Goal: Task Accomplishment & Management: Use online tool/utility

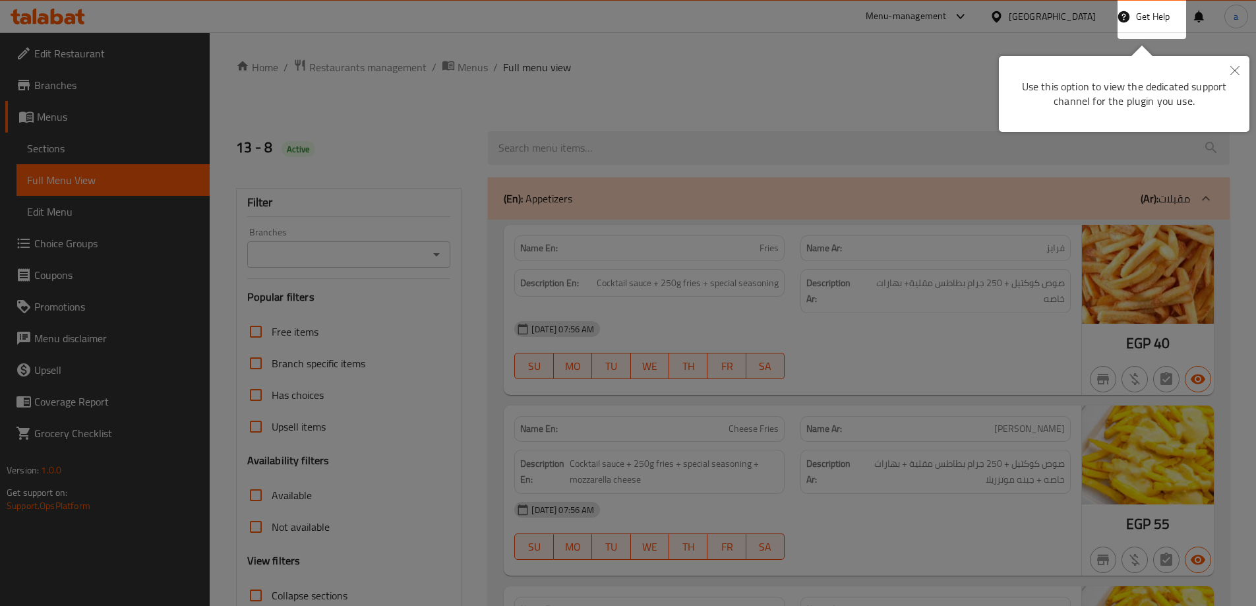
click at [993, 216] on div at bounding box center [628, 303] width 1256 height 606
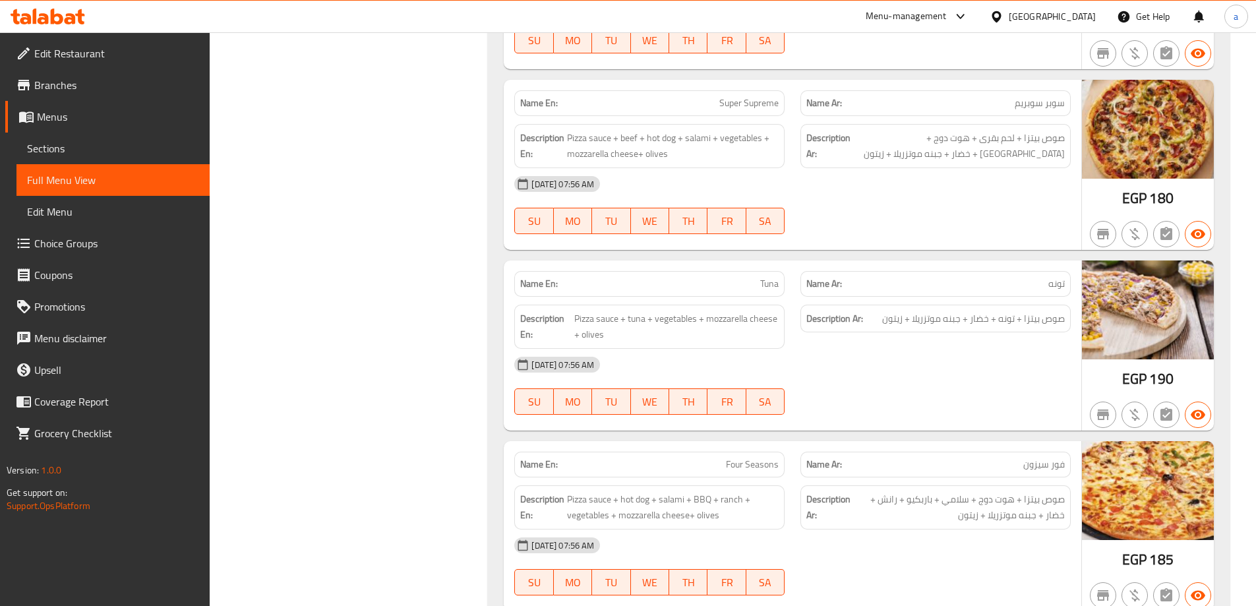
scroll to position [5540, 0]
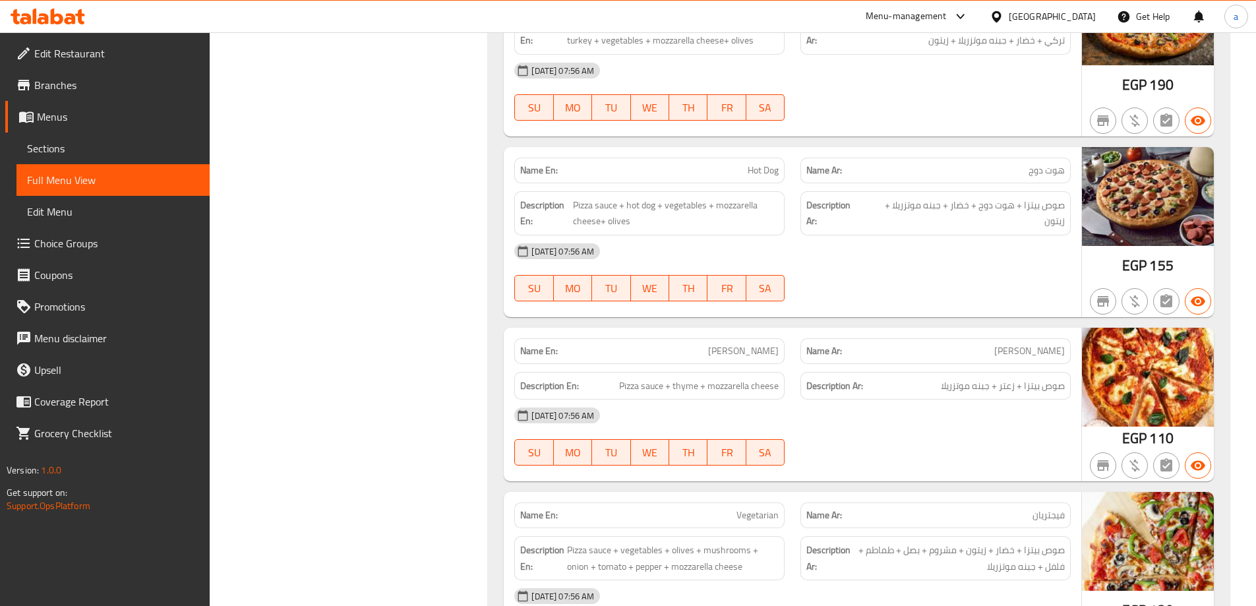
click at [47, 131] on link "Menus" at bounding box center [107, 117] width 204 height 32
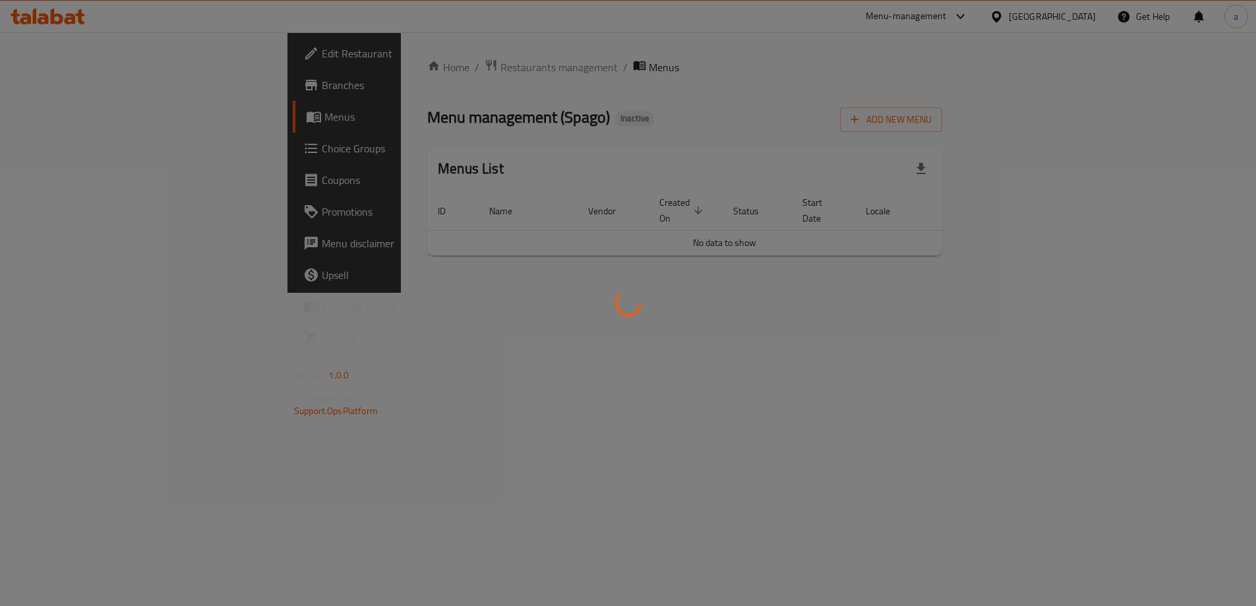
click at [63, 148] on div at bounding box center [628, 303] width 1256 height 606
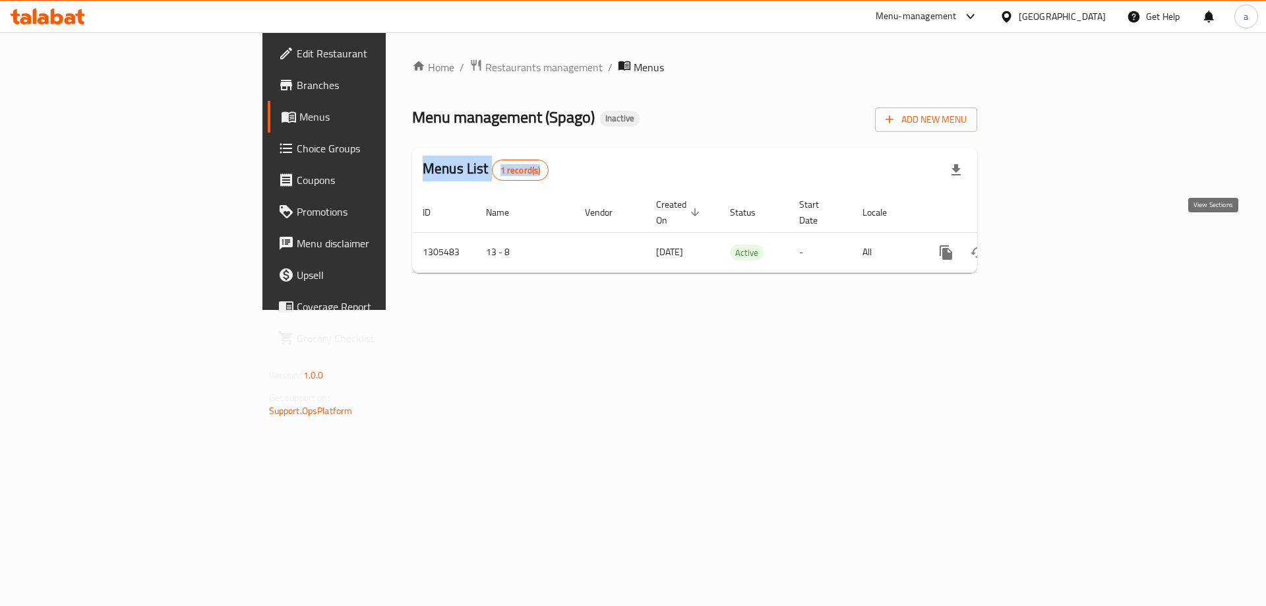
click at [1047, 247] on icon "enhanced table" at bounding box center [1041, 253] width 12 height 12
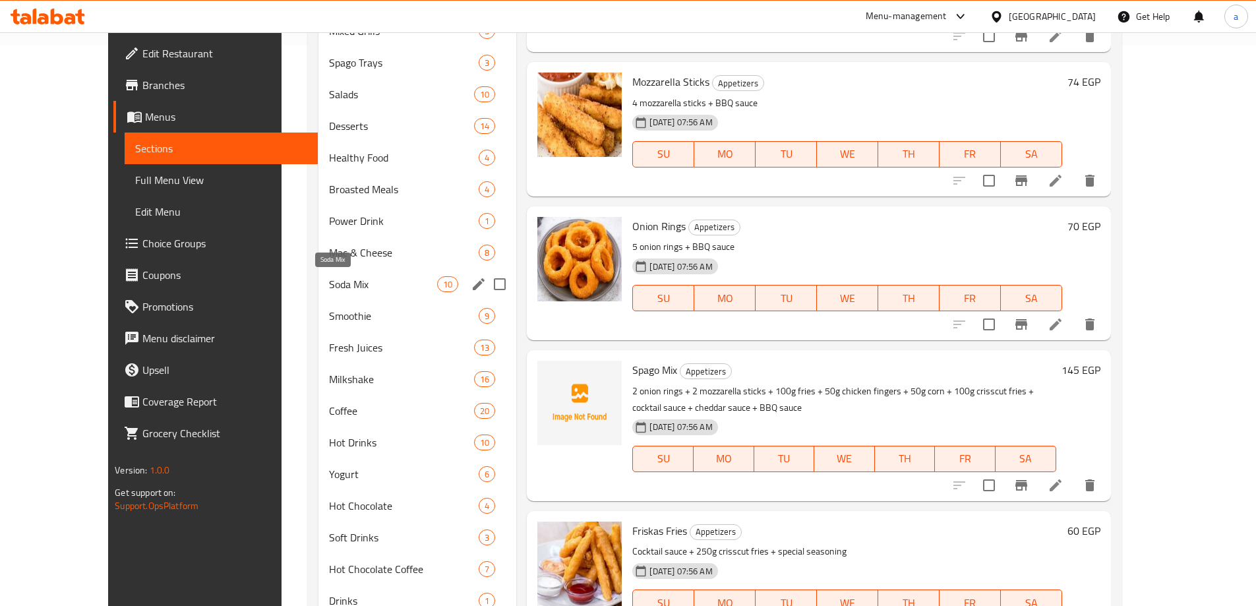
scroll to position [594, 0]
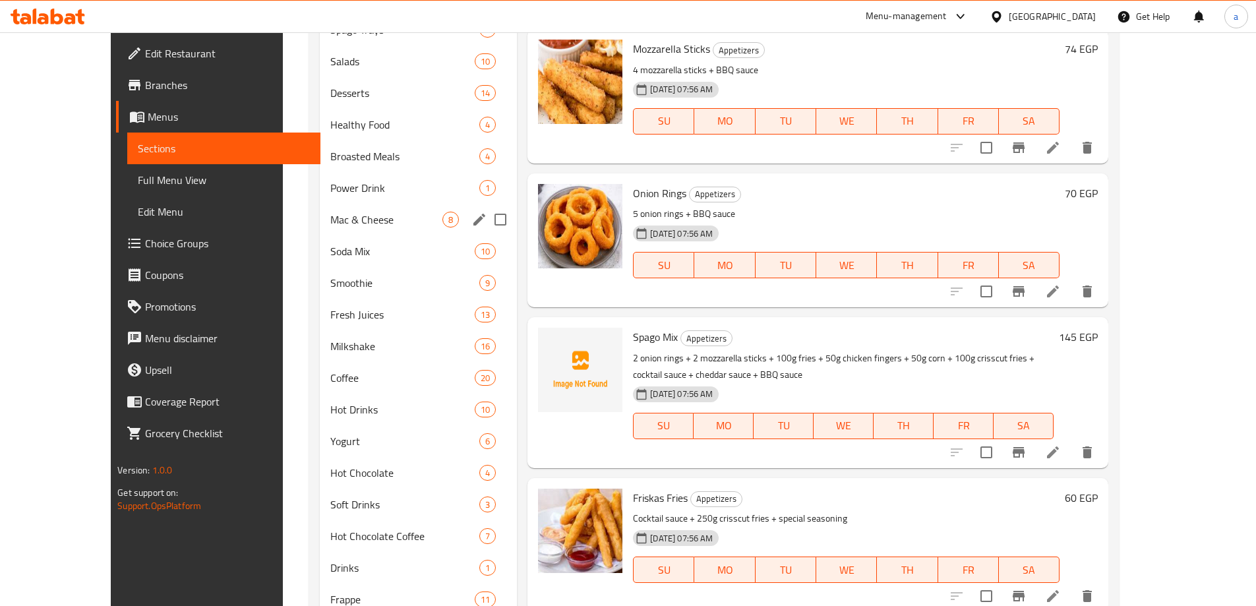
click at [320, 206] on div "Mac & Cheese 8" at bounding box center [418, 220] width 197 height 32
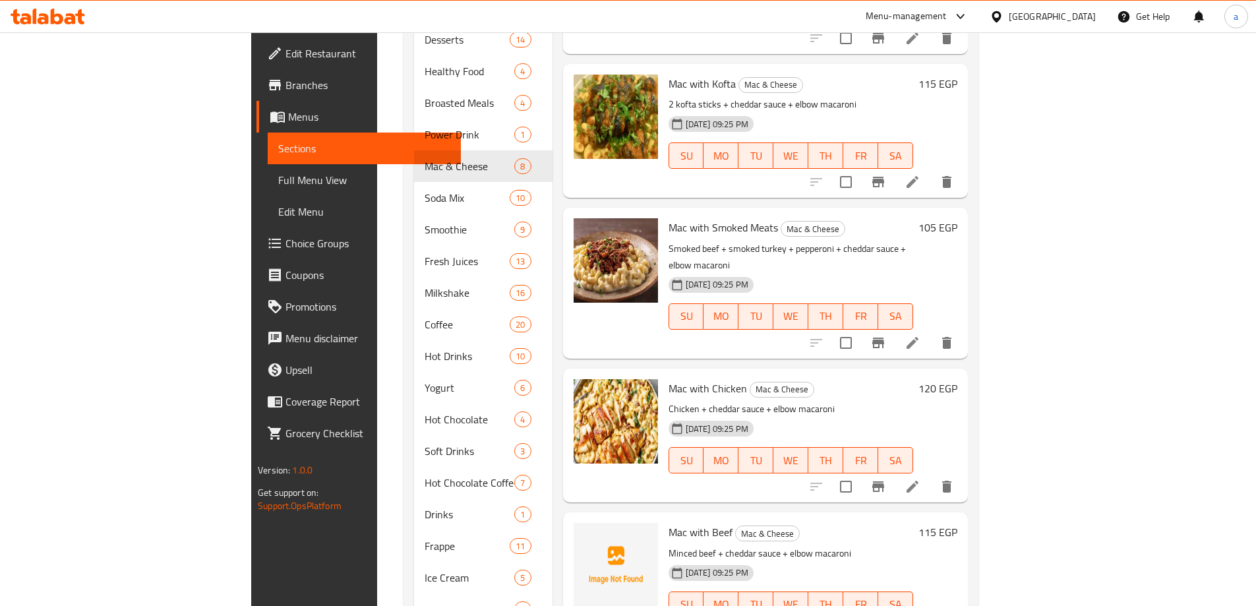
scroll to position [708, 0]
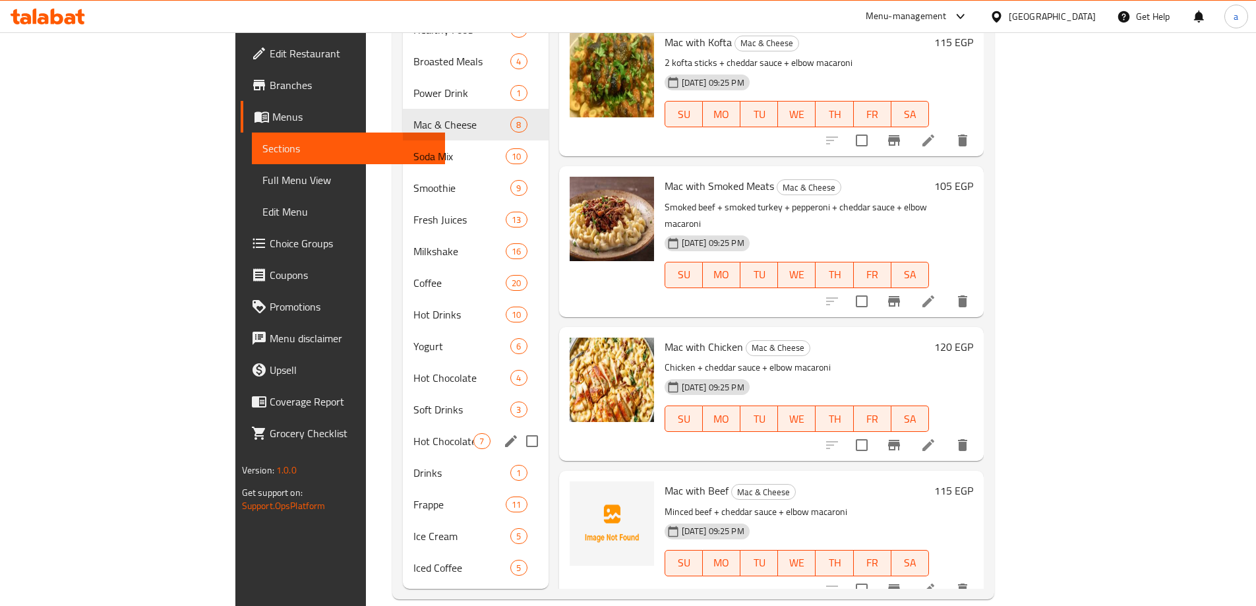
click at [414, 433] on span "Hot Chocolate Coffee" at bounding box center [444, 441] width 60 height 16
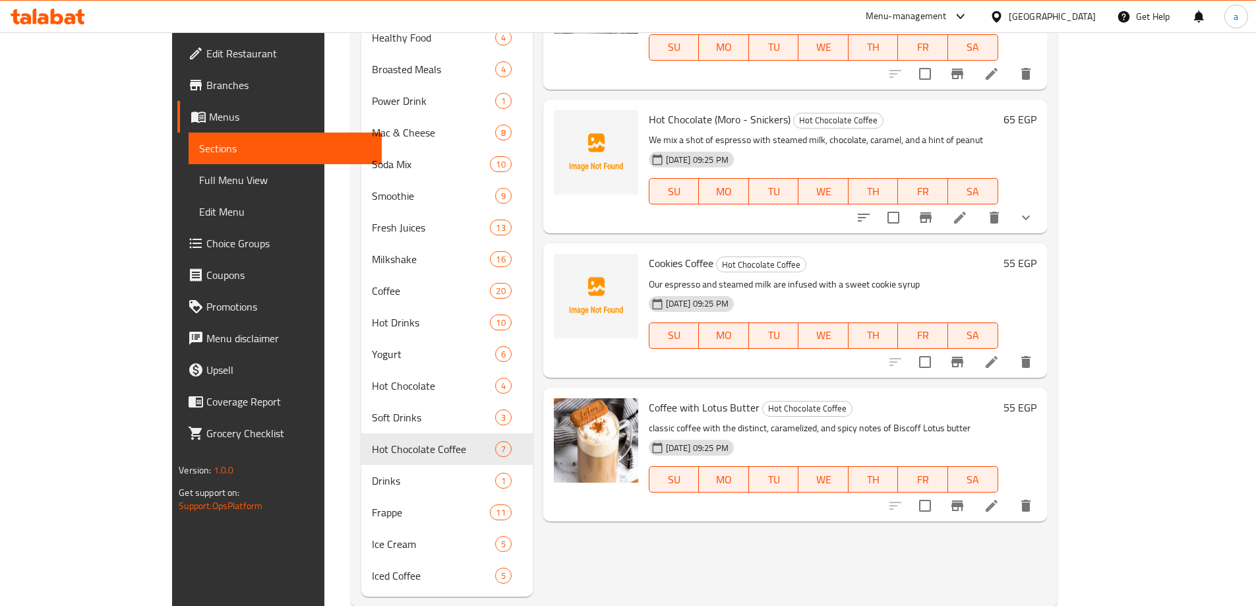
scroll to position [708, 0]
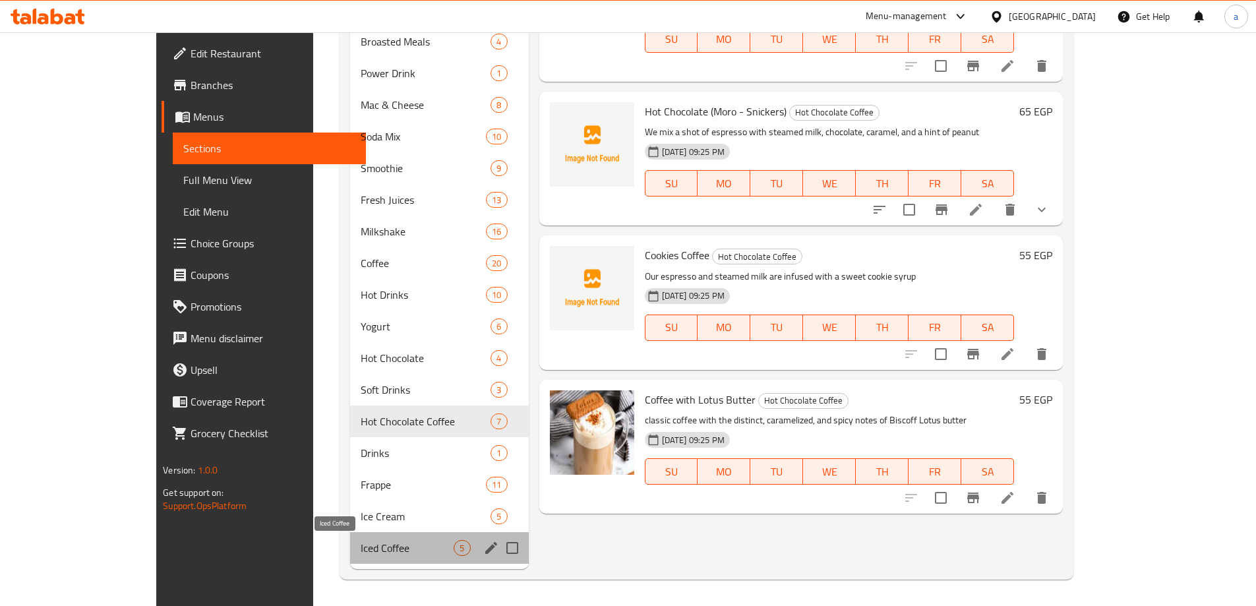
click at [361, 549] on span "Iced Coffee" at bounding box center [407, 548] width 93 height 16
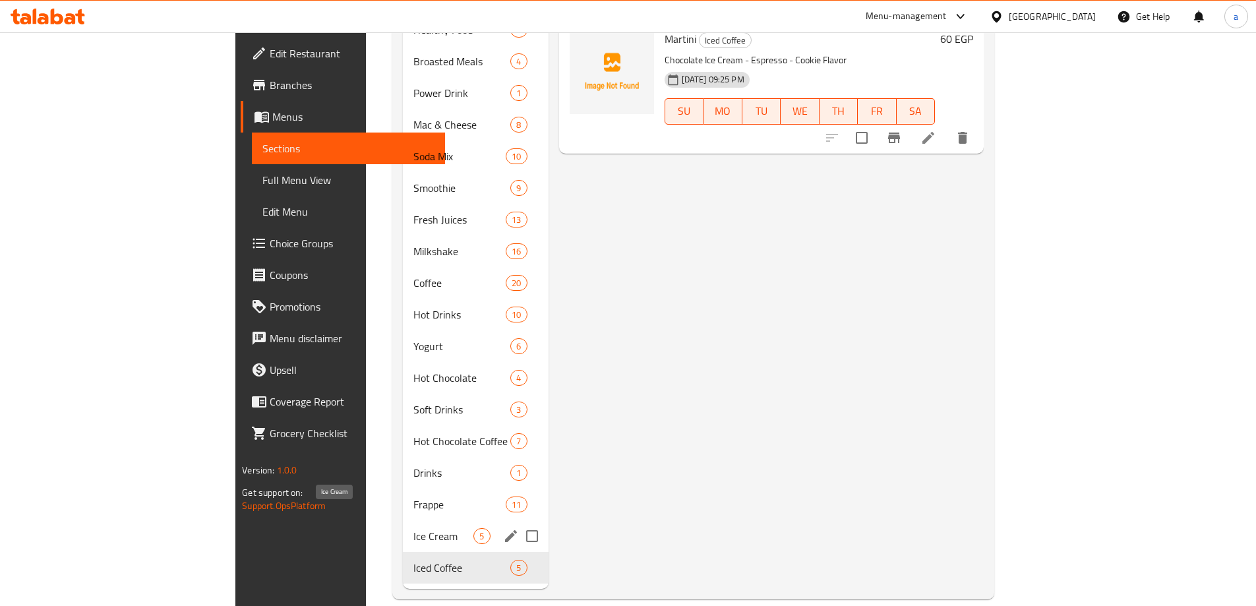
click at [414, 528] on span "Ice Cream" at bounding box center [444, 536] width 60 height 16
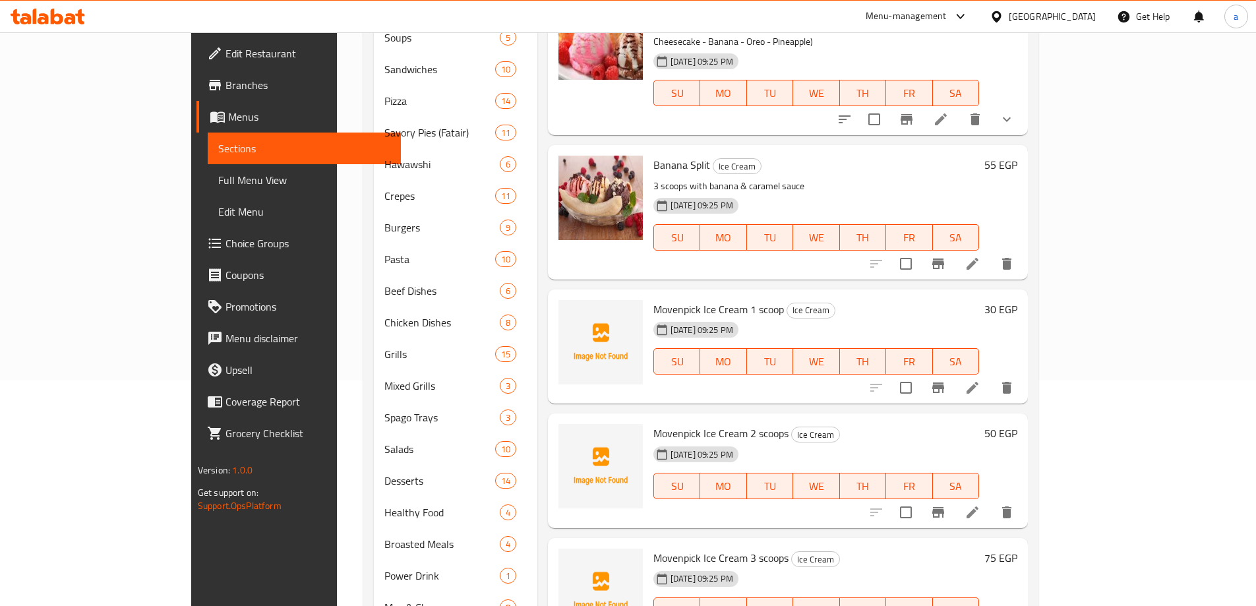
scroll to position [115, 0]
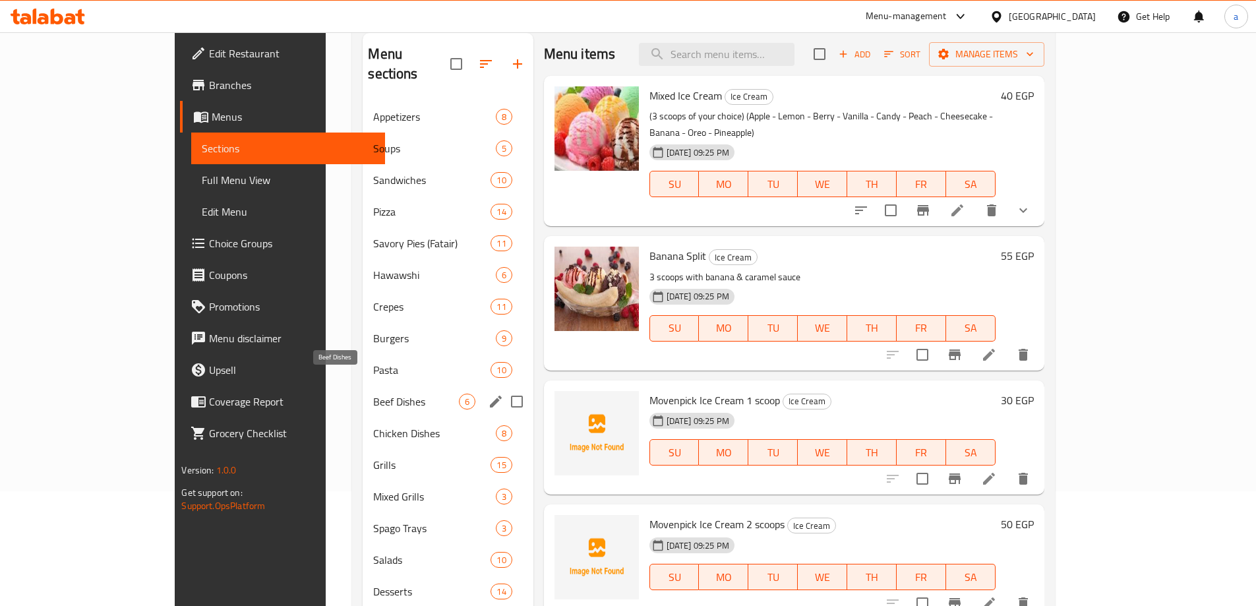
click at [373, 394] on span "Beef Dishes" at bounding box center [415, 402] width 85 height 16
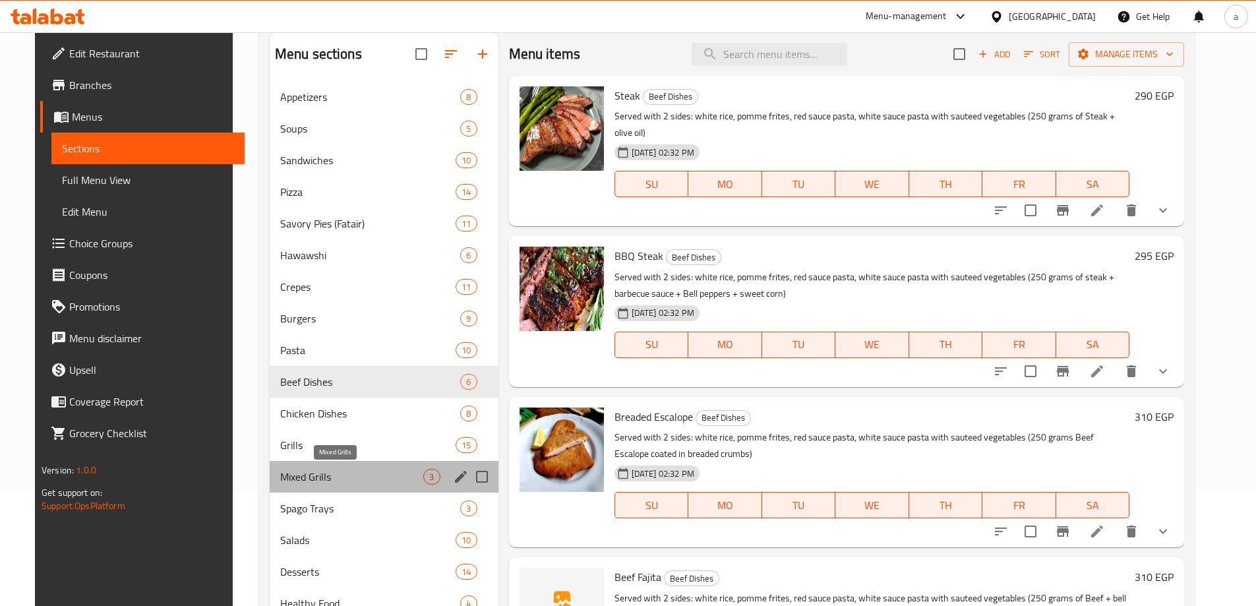
click at [313, 474] on span "Mixed Grills" at bounding box center [352, 477] width 144 height 16
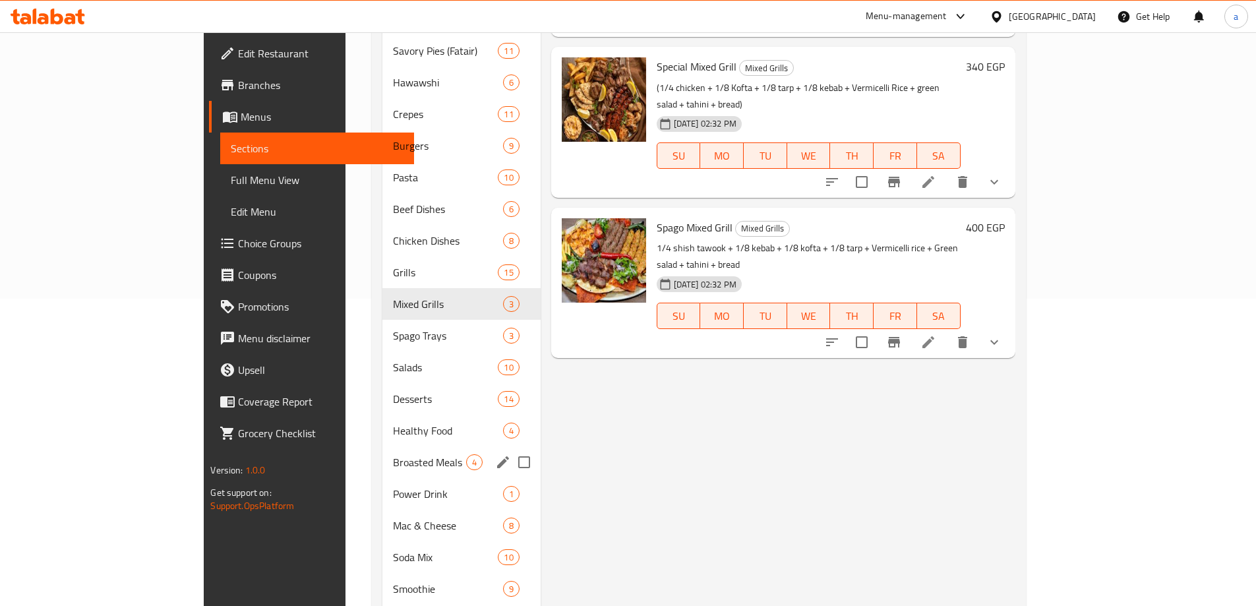
scroll to position [313, 0]
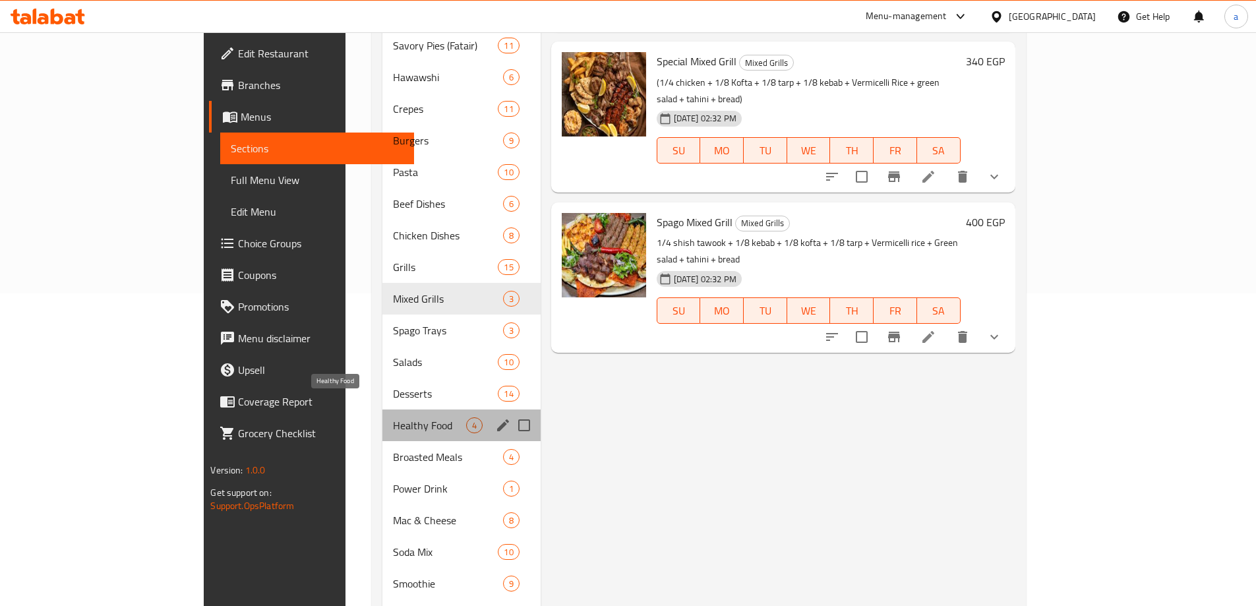
click at [393, 417] on span "Healthy Food" at bounding box center [429, 425] width 73 height 16
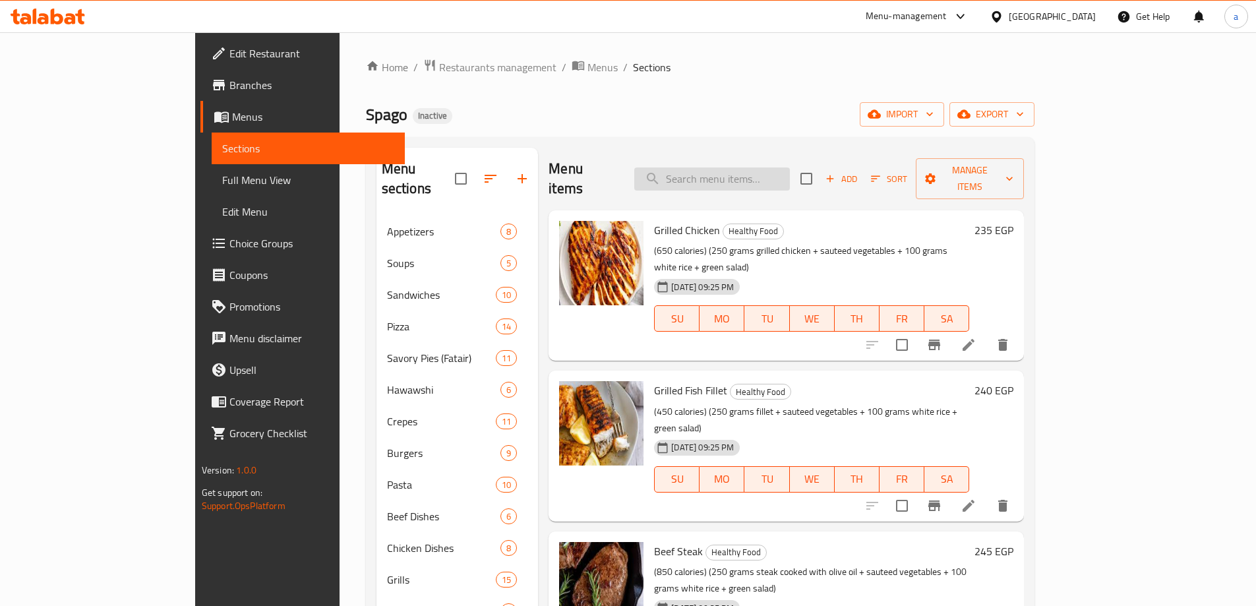
click at [790, 171] on input "search" at bounding box center [712, 179] width 156 height 23
paste input "Iced Mochaccino"
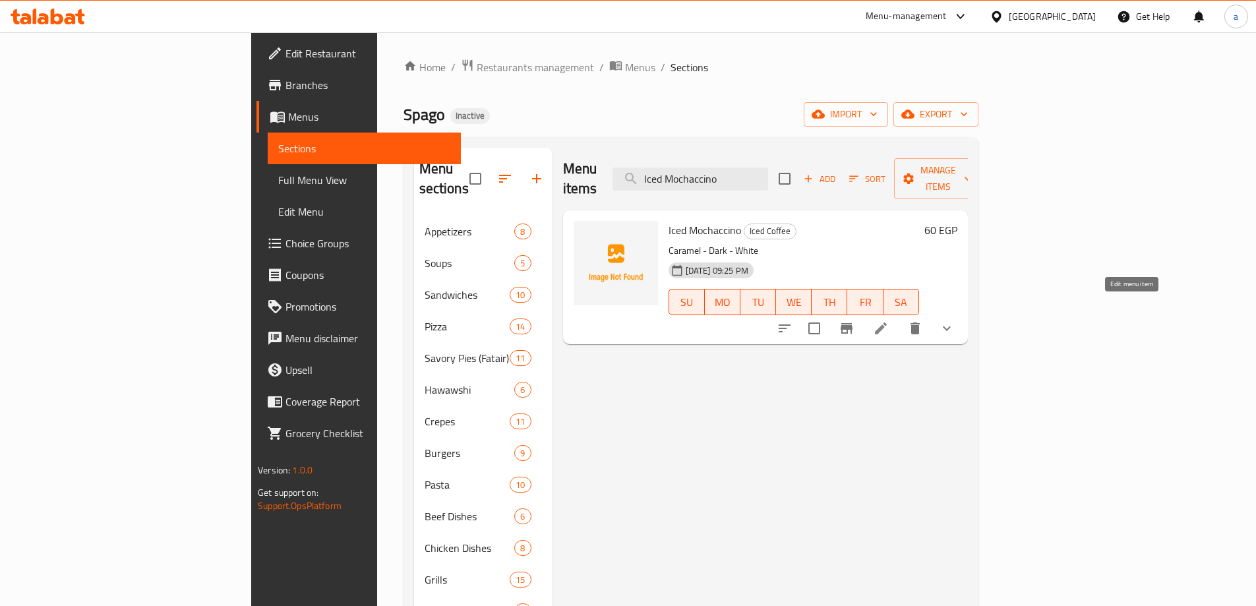
type input "Iced Mochaccino"
click at [889, 321] on icon at bounding box center [881, 329] width 16 height 16
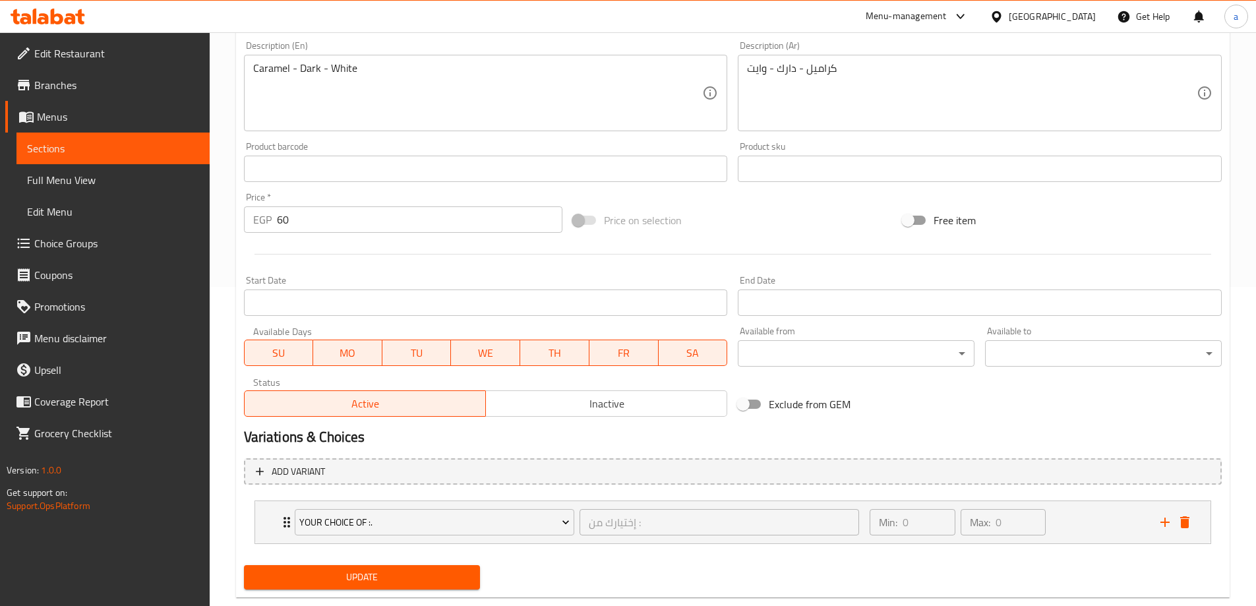
scroll to position [348, 0]
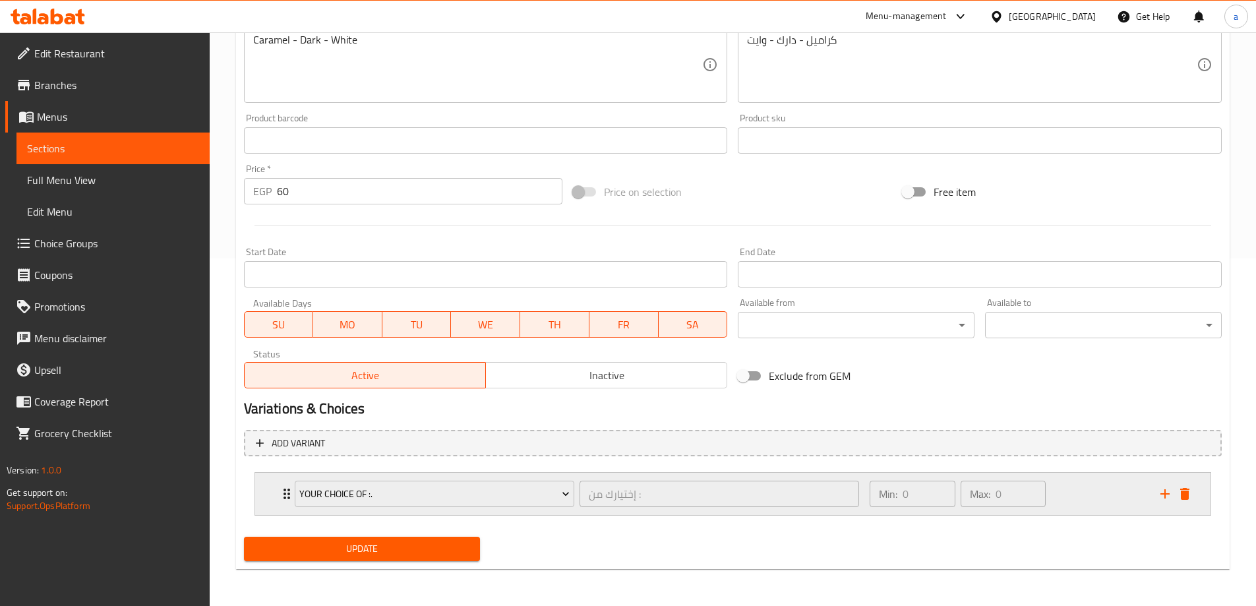
click at [1053, 499] on div "Min: 0 ​ Max: 0 ​" at bounding box center [1007, 494] width 290 height 42
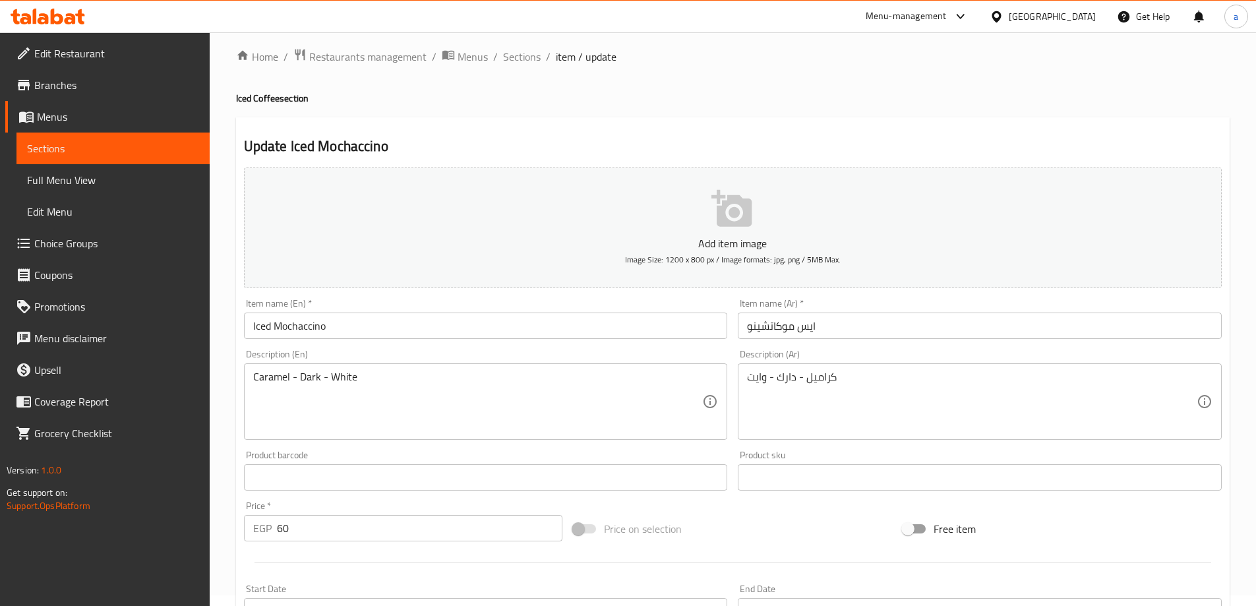
scroll to position [0, 0]
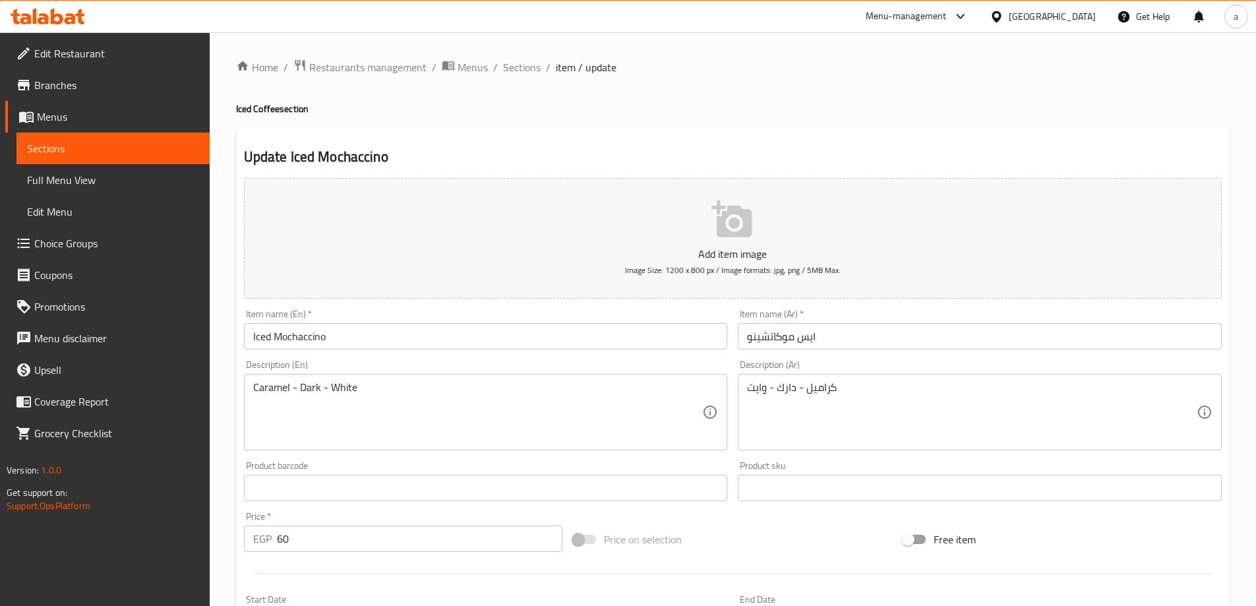
click at [348, 57] on div "Home / Restaurants management / Menus / Sections / item / update Iced Coffee se…" at bounding box center [733, 573] width 1047 height 1083
click at [356, 61] on span "Restaurants management" at bounding box center [367, 67] width 117 height 16
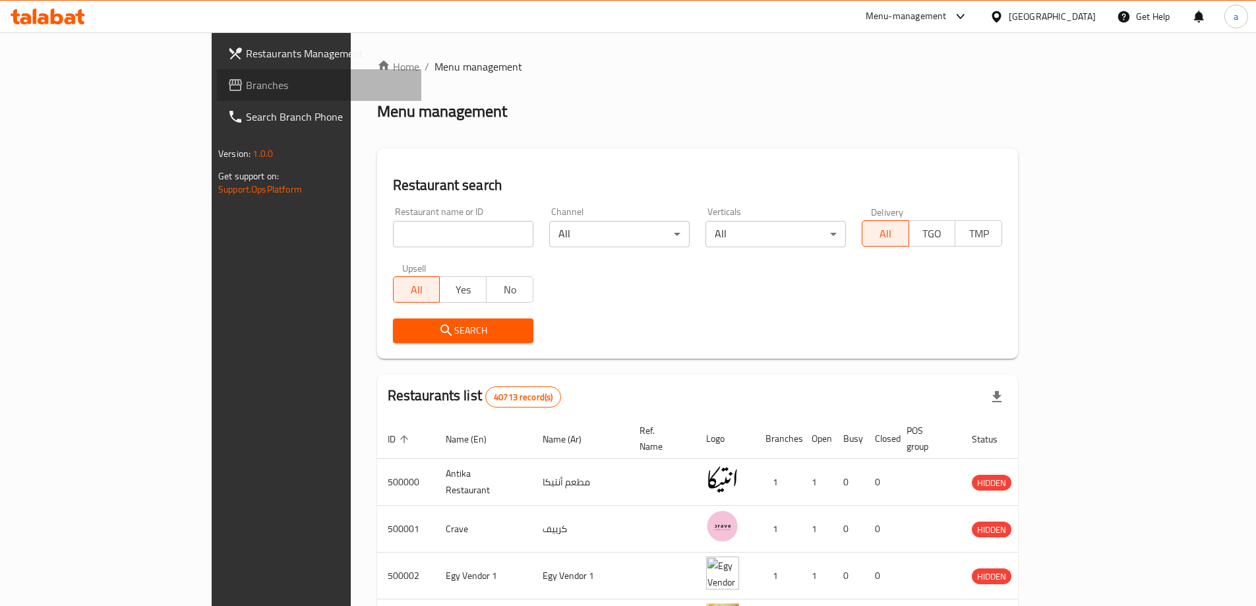
click at [217, 94] on link "Branches" at bounding box center [319, 85] width 204 height 32
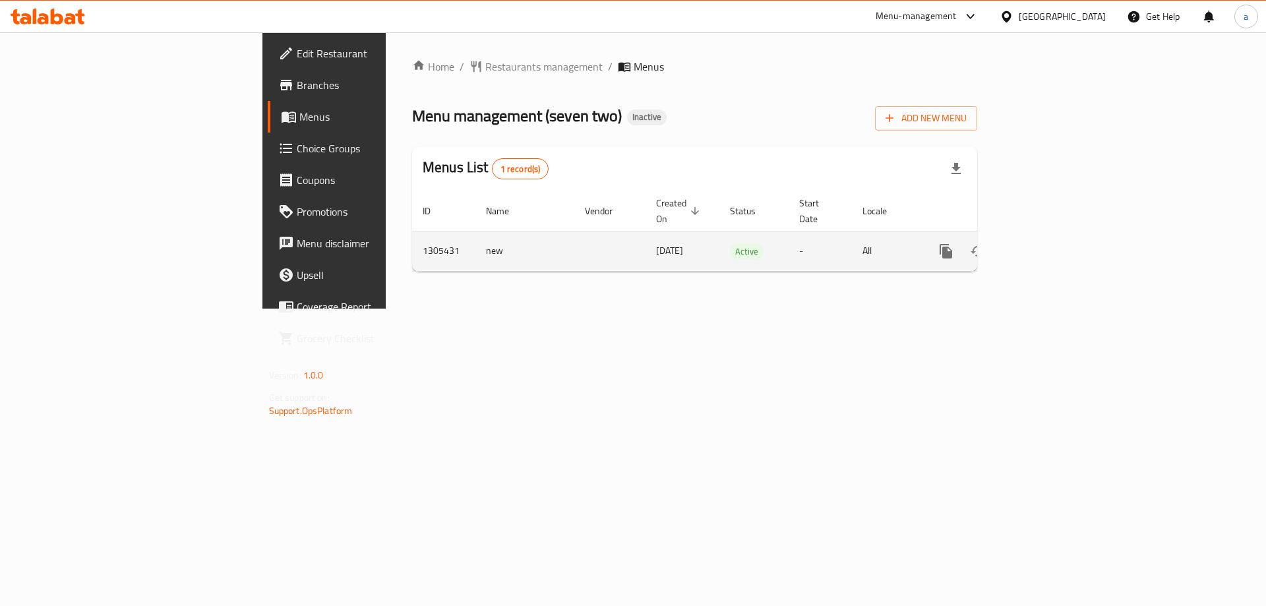
click at [1047, 245] on icon "enhanced table" at bounding box center [1041, 251] width 12 height 12
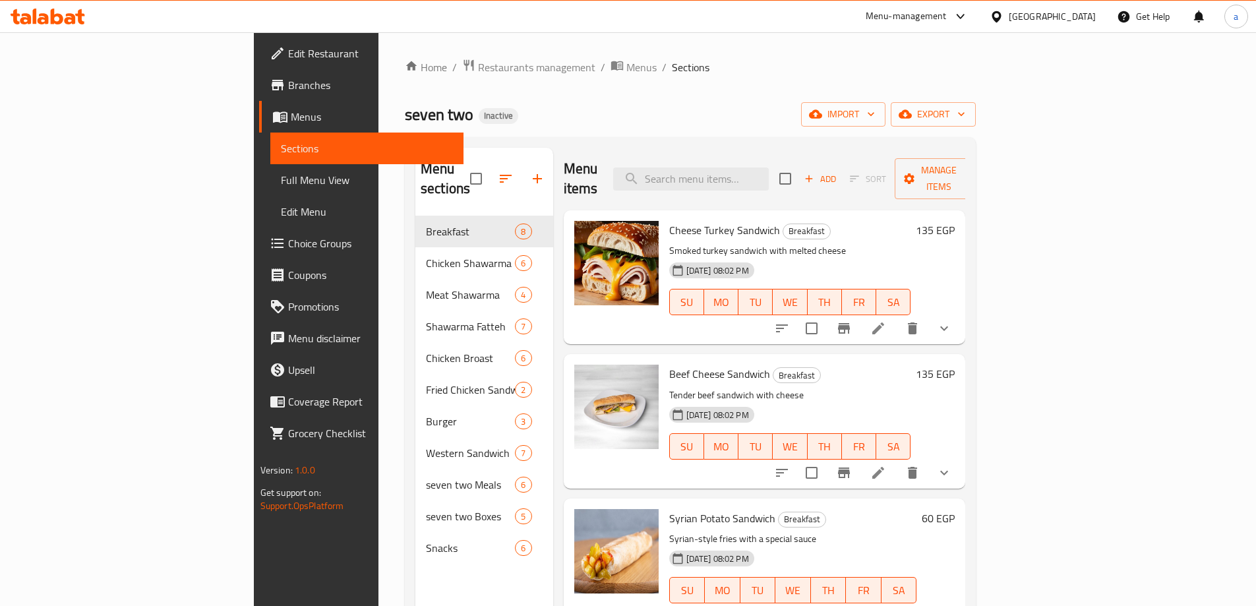
click at [291, 111] on span "Menus" at bounding box center [372, 117] width 162 height 16
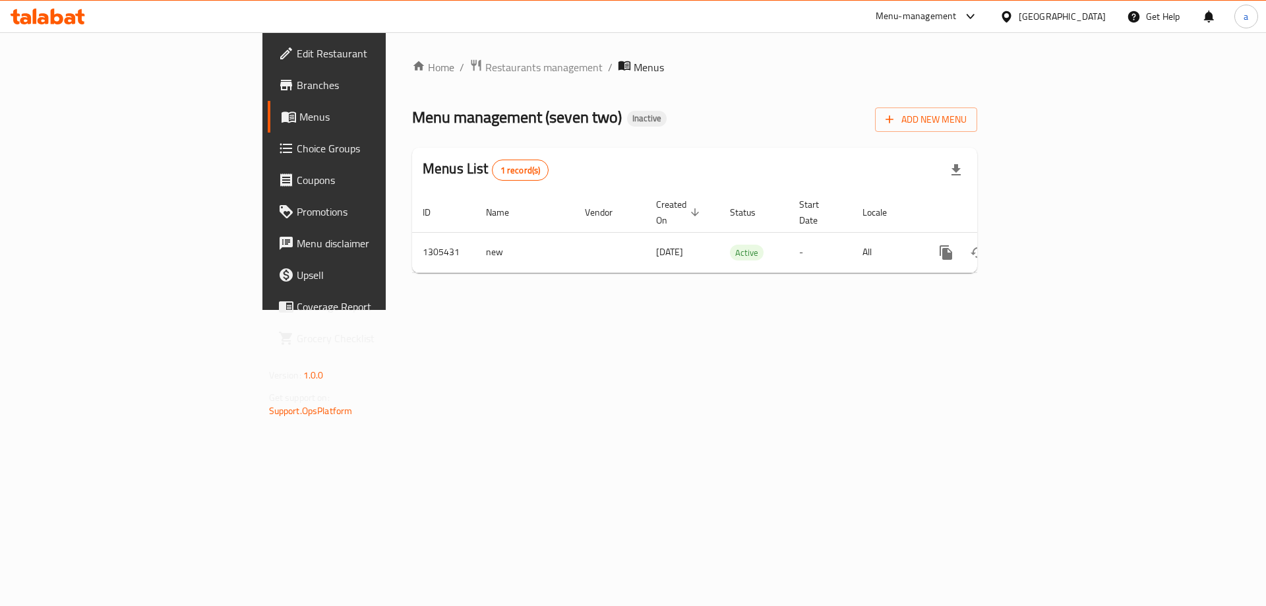
click at [268, 96] on link "Branches" at bounding box center [371, 85] width 206 height 32
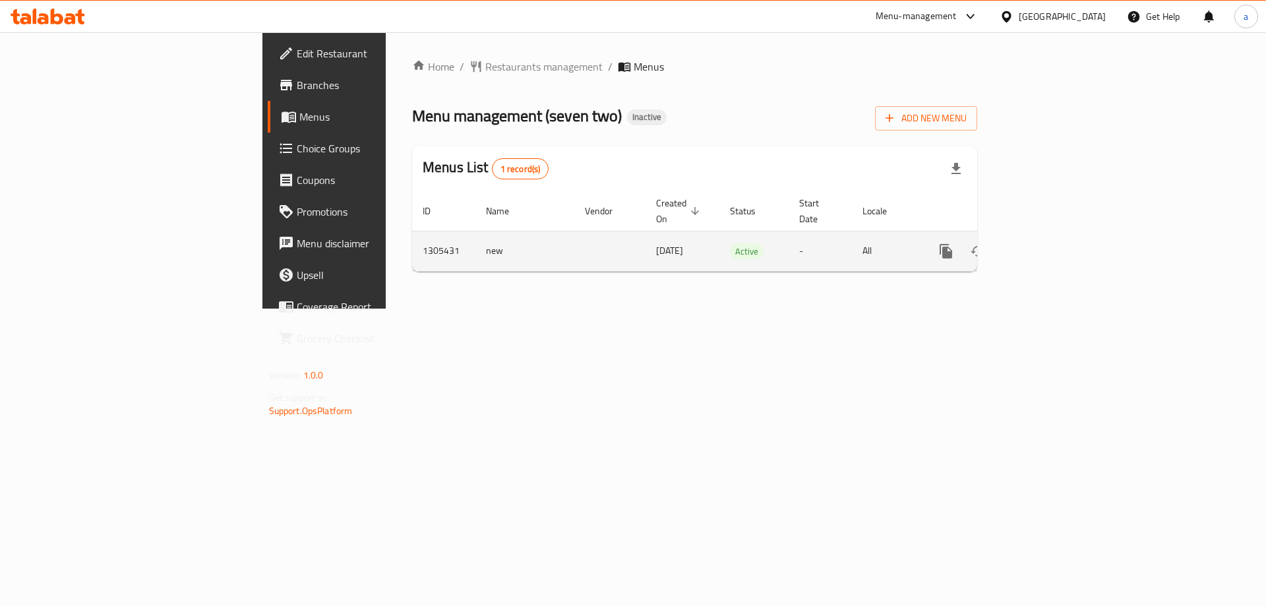
click at [1047, 245] on icon "enhanced table" at bounding box center [1041, 251] width 12 height 12
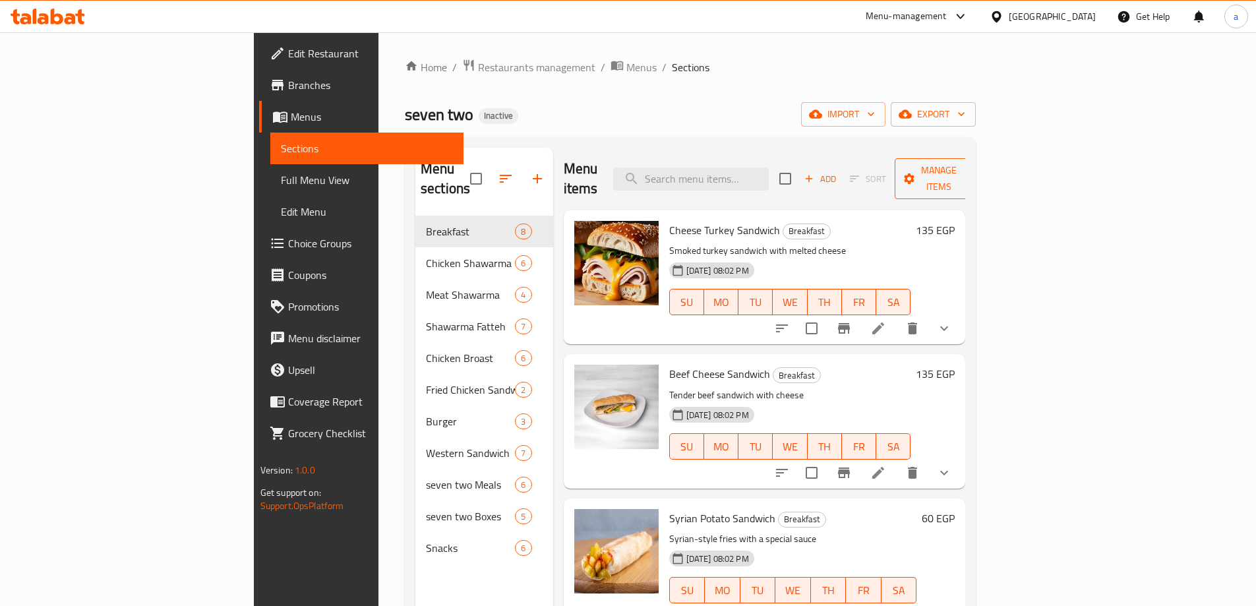
click at [975, 172] on icon "button" at bounding box center [968, 178] width 13 height 13
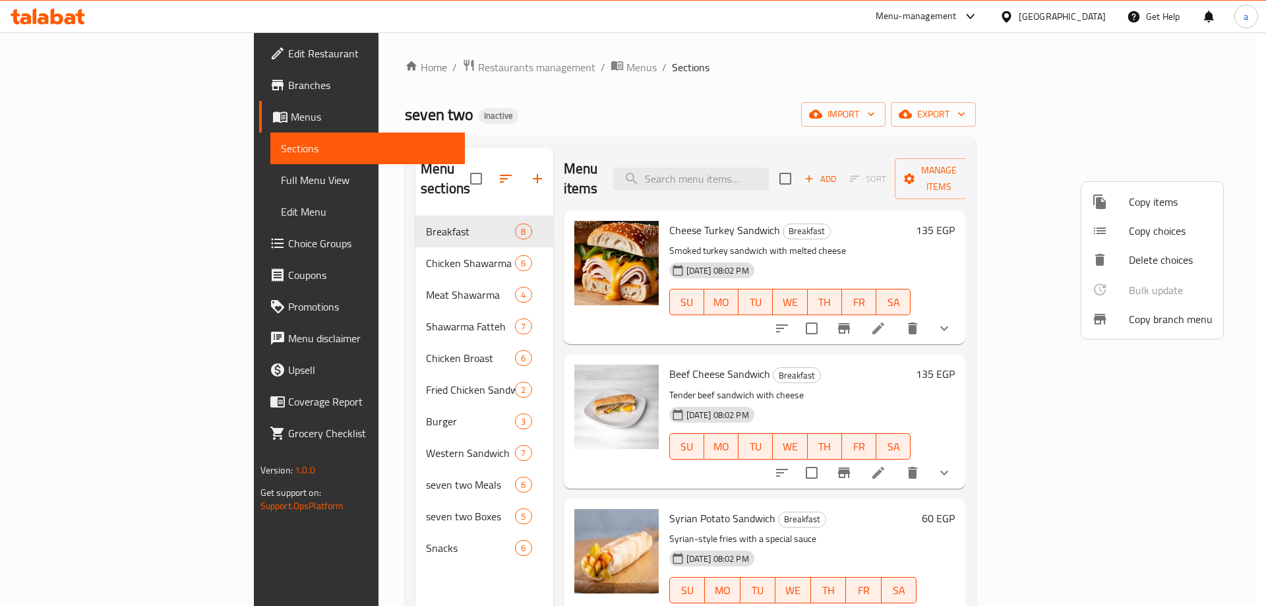
click at [62, 97] on div at bounding box center [633, 303] width 1266 height 606
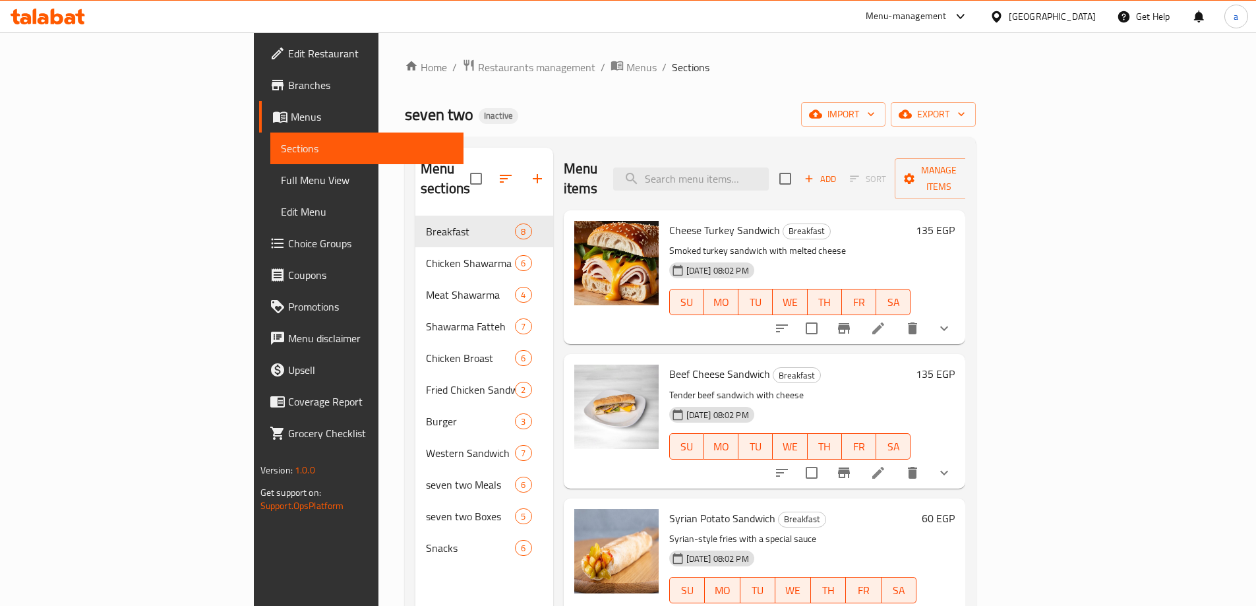
click at [288, 89] on span "Branches" at bounding box center [370, 85] width 165 height 16
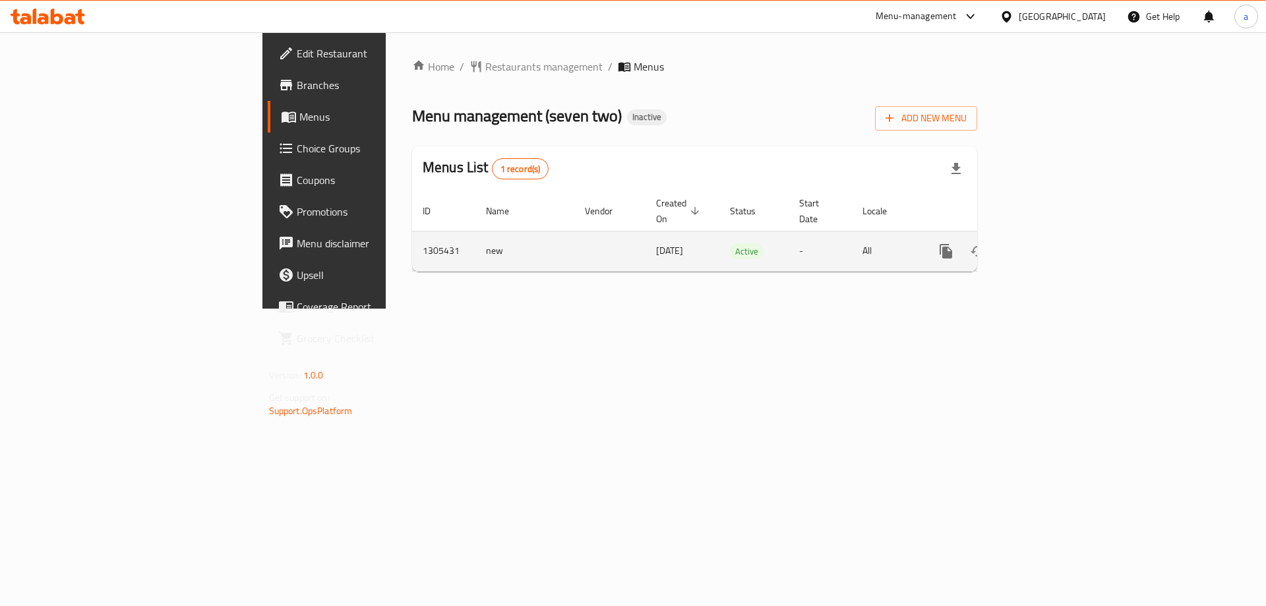
click at [1049, 243] on icon "enhanced table" at bounding box center [1041, 251] width 16 height 16
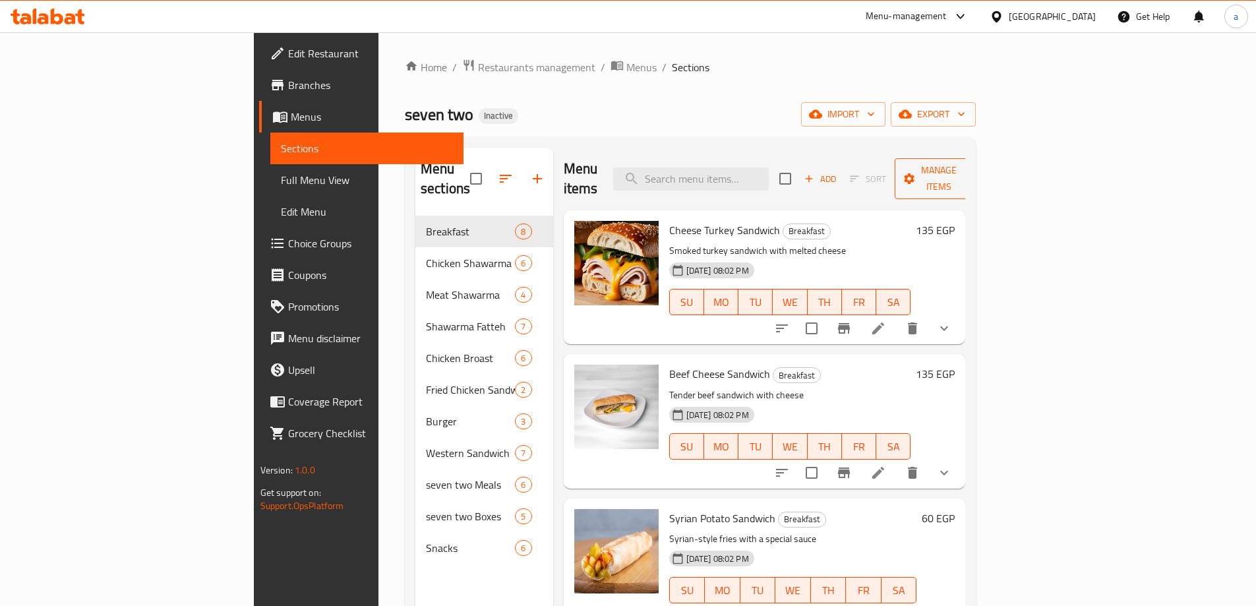
click at [973, 162] on span "Manage items" at bounding box center [939, 178] width 67 height 33
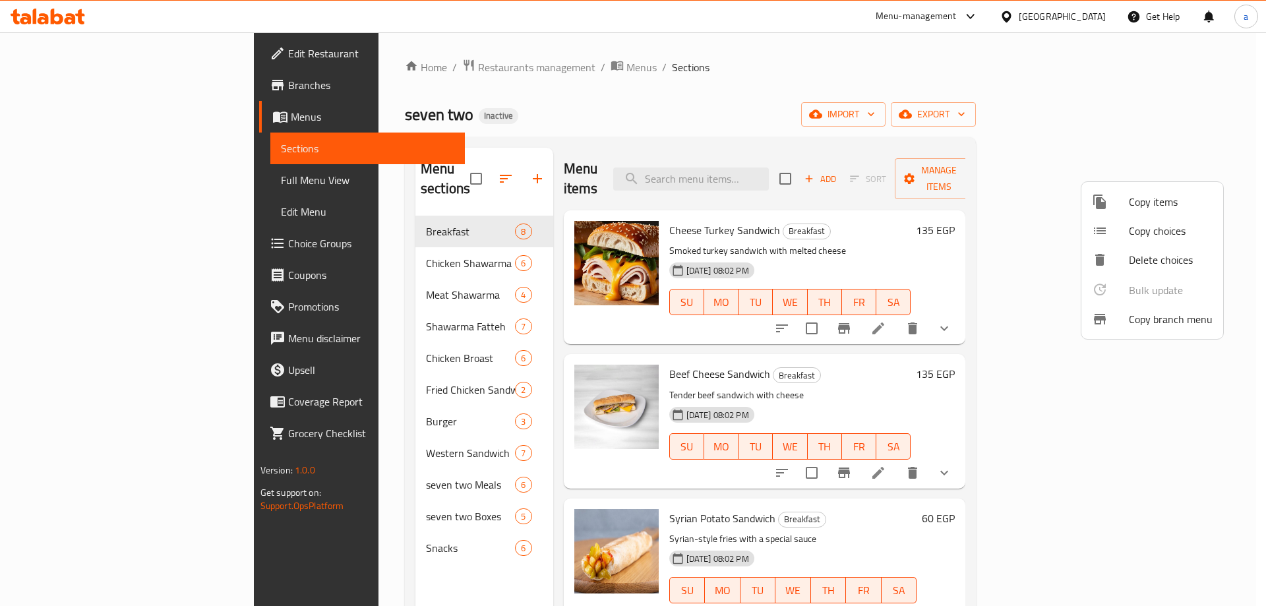
click at [1163, 325] on span "Copy branch menu" at bounding box center [1171, 319] width 84 height 16
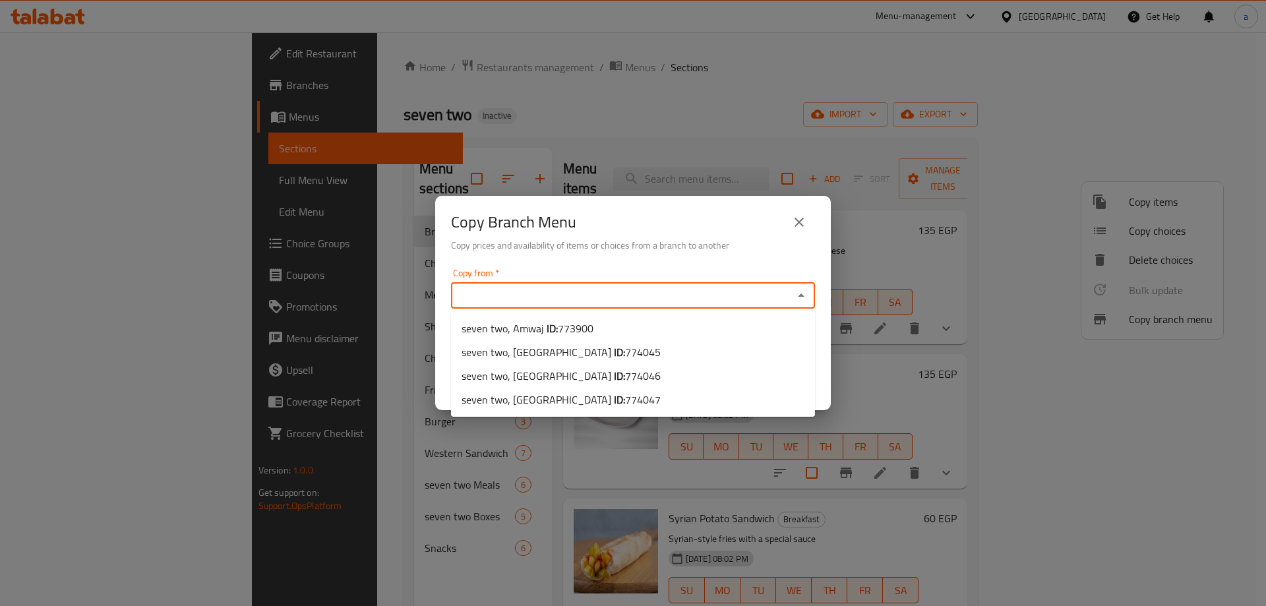
click at [660, 300] on input "Copy from   *" at bounding box center [622, 295] width 334 height 18
click at [603, 330] on li "seven two, Amwaj ID: 773900" at bounding box center [633, 329] width 364 height 24
type input "seven two, Amwaj"
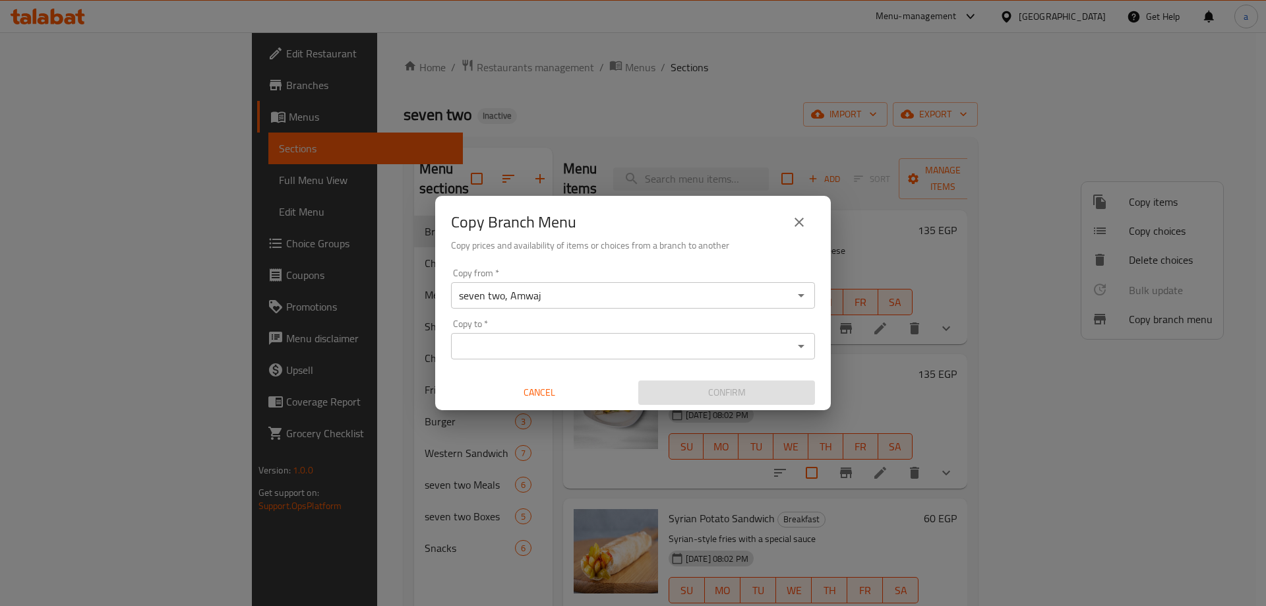
click at [506, 356] on div "Copy to *" at bounding box center [633, 346] width 364 height 26
click at [538, 346] on input "Copy to   *" at bounding box center [622, 346] width 334 height 18
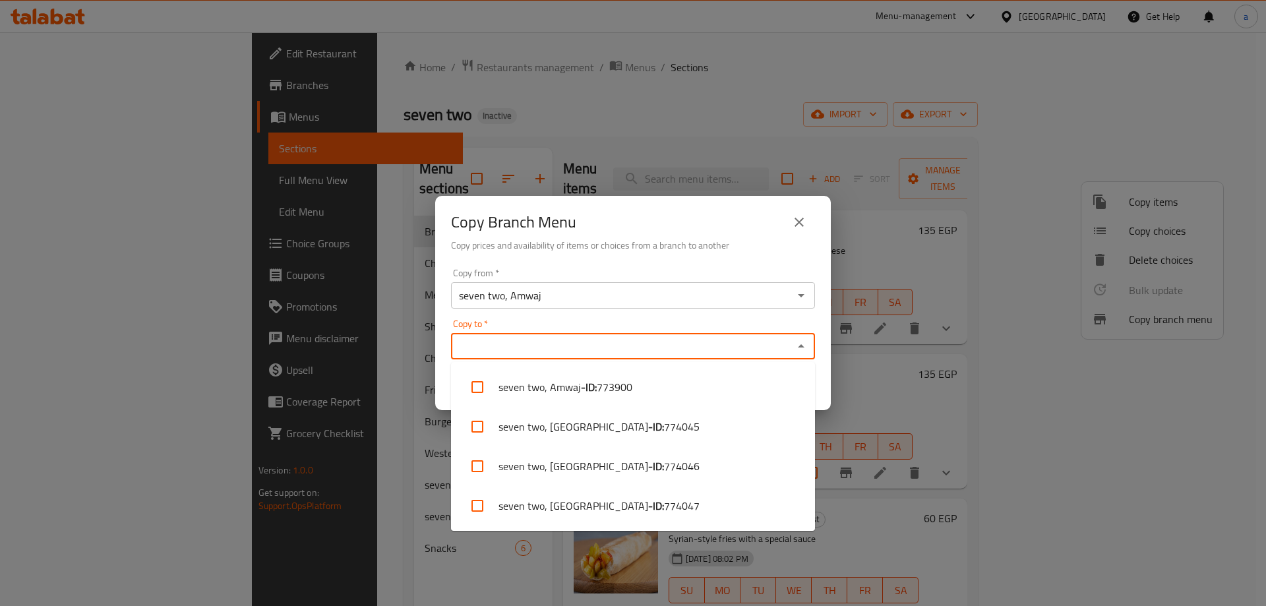
click at [561, 311] on div "Copy from   * seven two, Amwaj Copy from * Copy to   * Copy to * Cancel Confirm" at bounding box center [633, 336] width 396 height 147
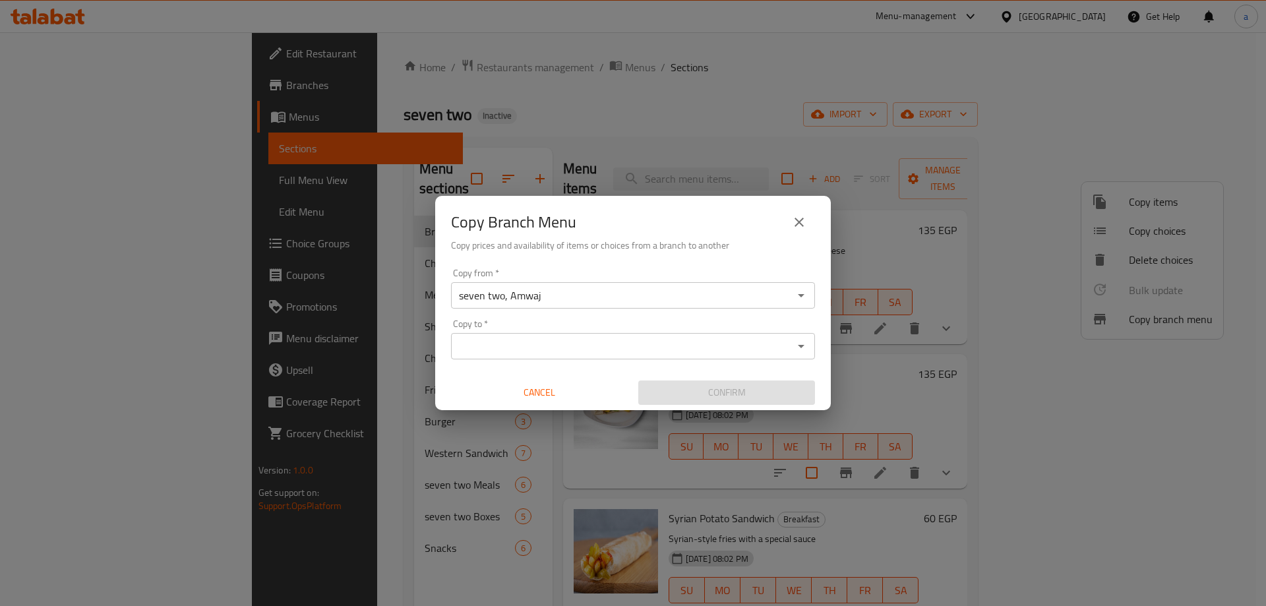
click at [560, 303] on input "seven two, Amwaj" at bounding box center [622, 295] width 334 height 18
click at [794, 301] on icon "Open" at bounding box center [801, 296] width 16 height 16
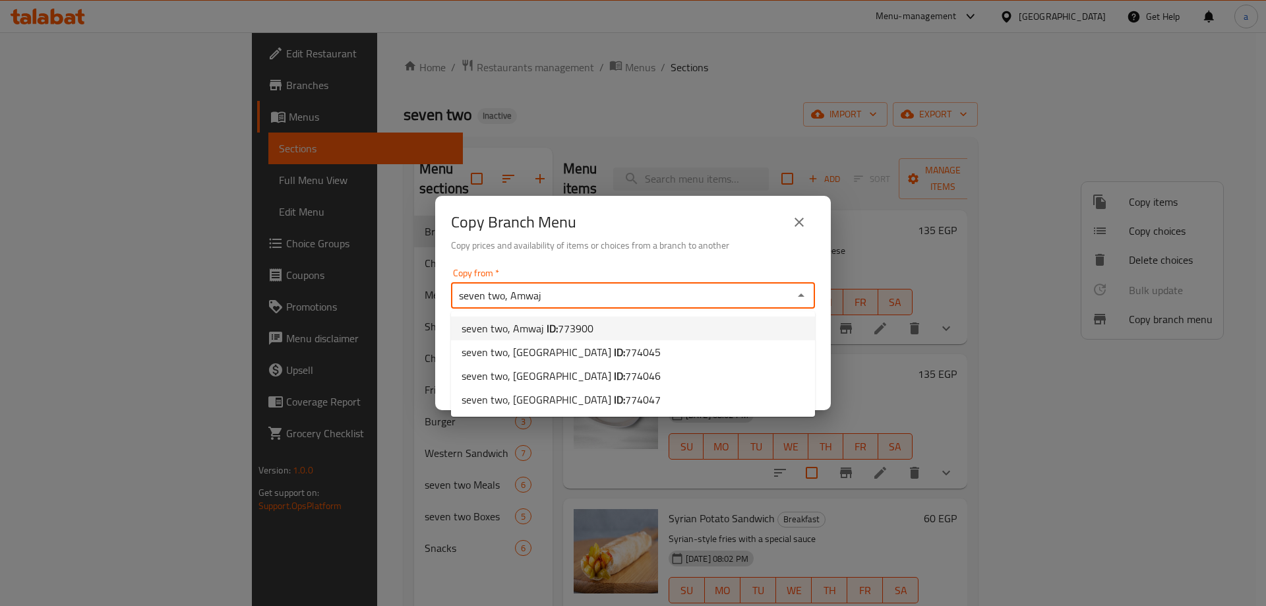
click at [605, 326] on li "seven two, Amwaj ID: 773900" at bounding box center [633, 329] width 364 height 24
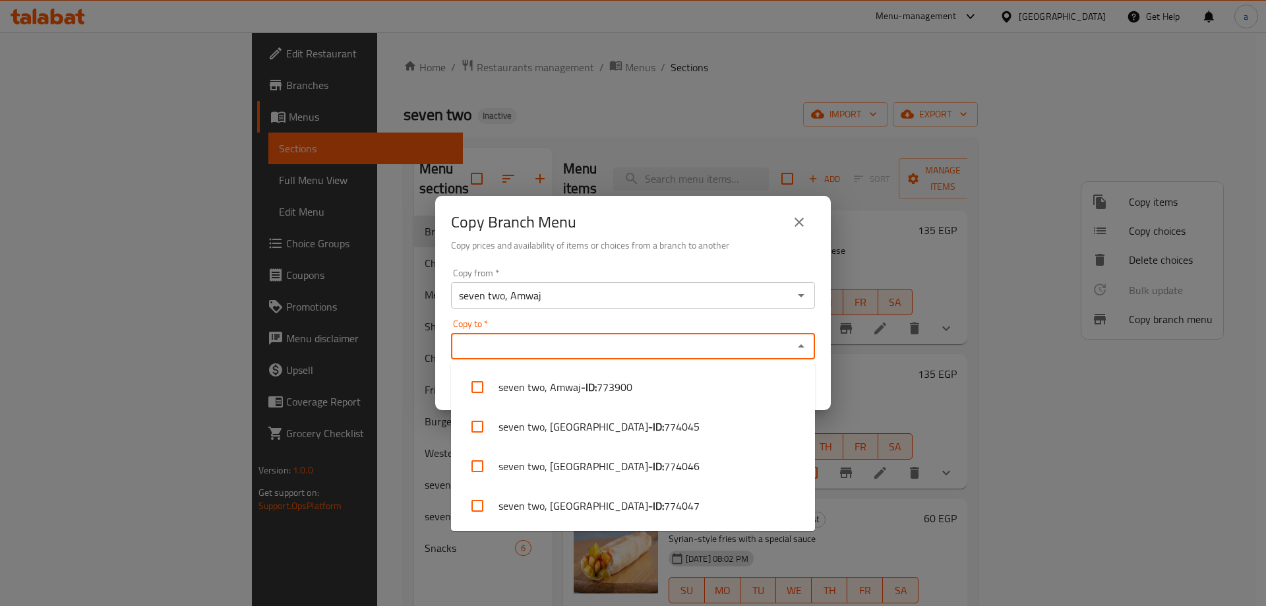
click at [605, 348] on input "Copy to   *" at bounding box center [622, 346] width 334 height 18
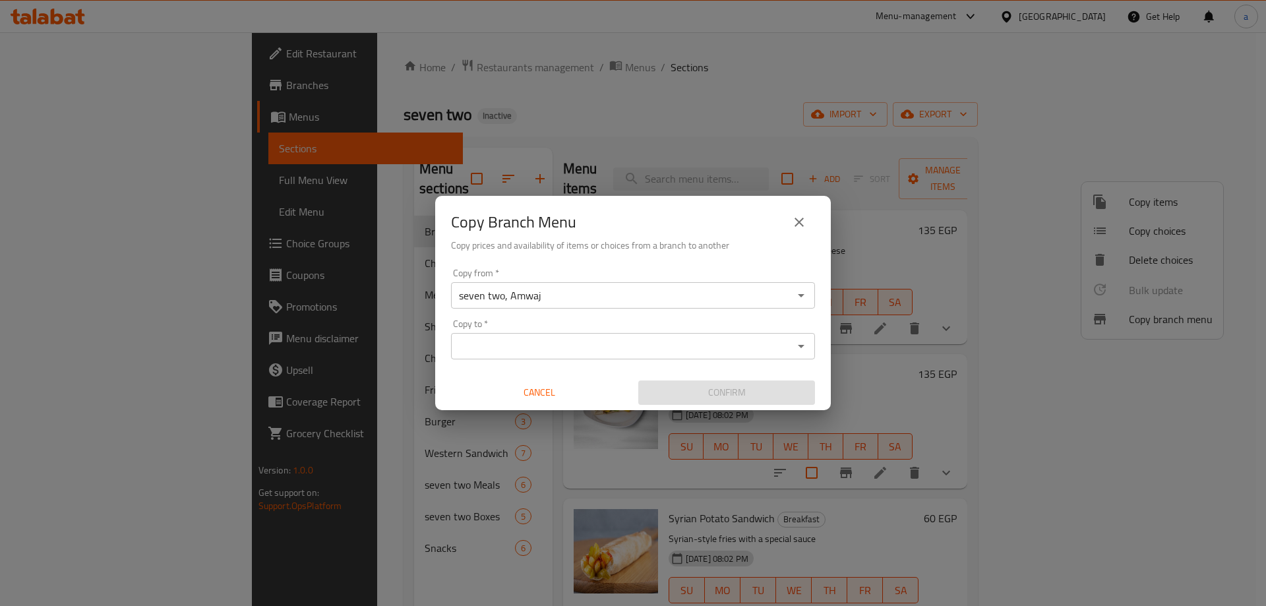
click at [555, 344] on input "Copy to   *" at bounding box center [622, 346] width 334 height 18
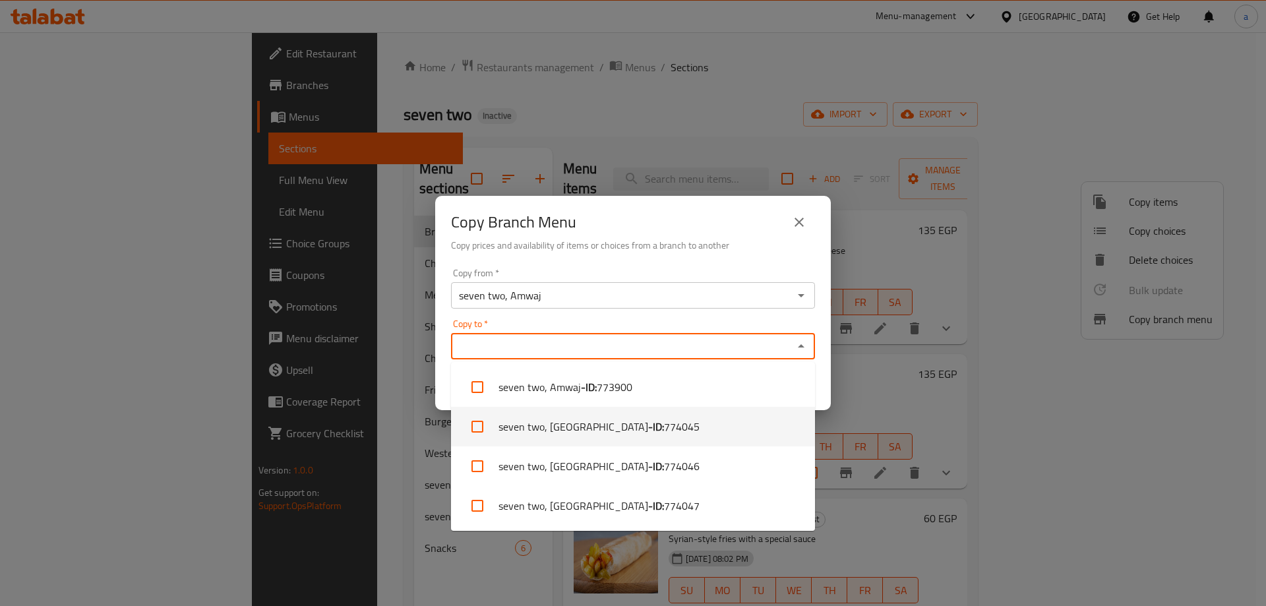
click at [664, 423] on span "774045" at bounding box center [682, 427] width 36 height 16
checkbox input "true"
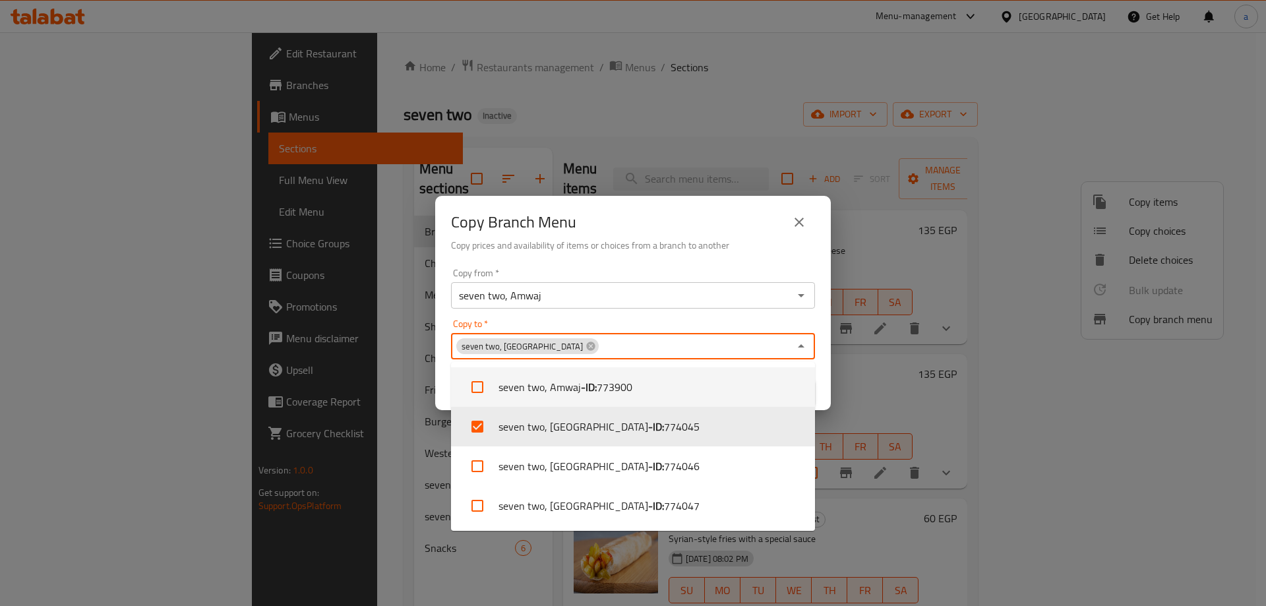
click at [627, 323] on div "Copy to   * seven two, Haceinda Bay Copy to *" at bounding box center [633, 339] width 364 height 40
click at [795, 350] on icon "Close" at bounding box center [801, 346] width 16 height 16
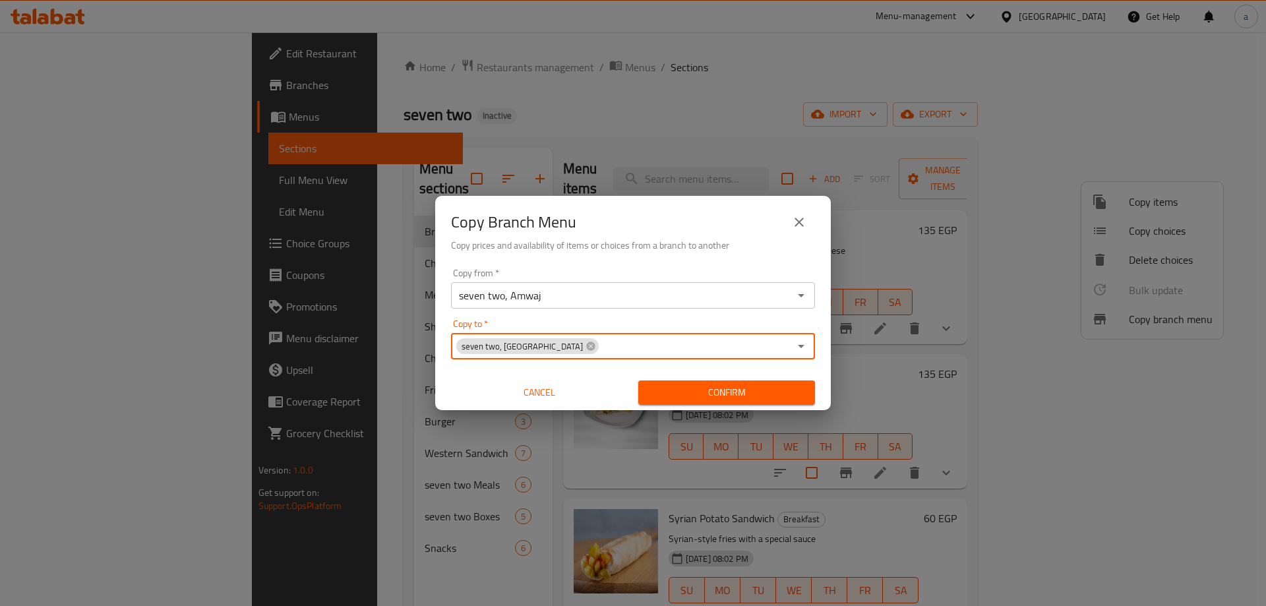
click at [739, 386] on span "Confirm" at bounding box center [727, 393] width 156 height 16
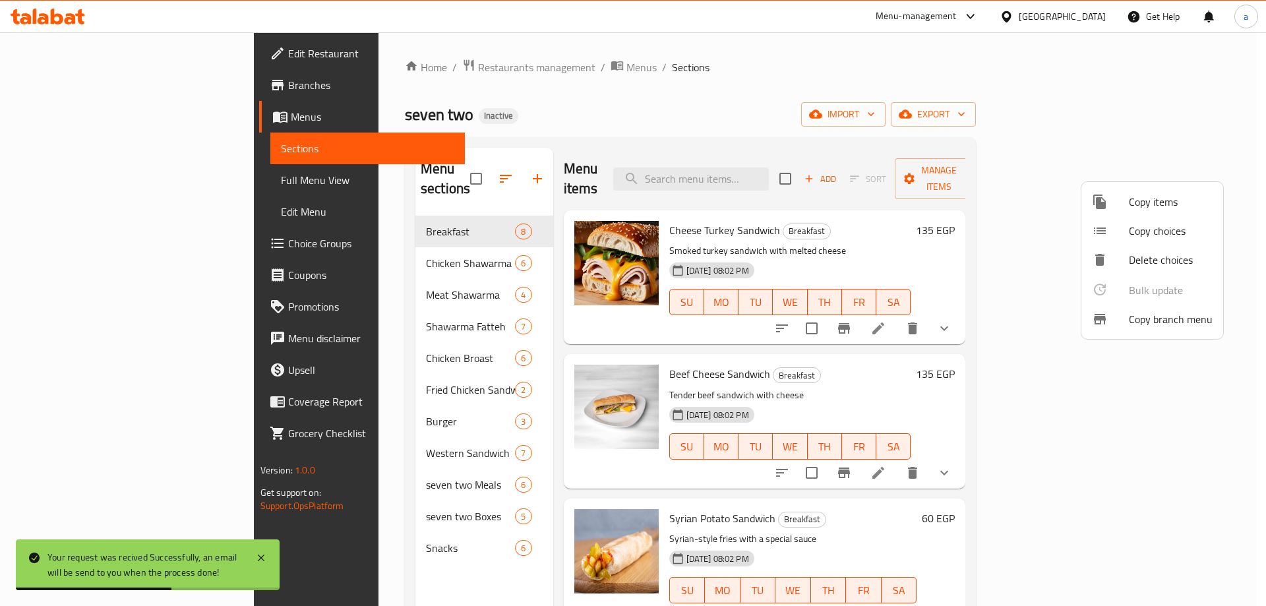
click at [747, 94] on div at bounding box center [633, 303] width 1266 height 606
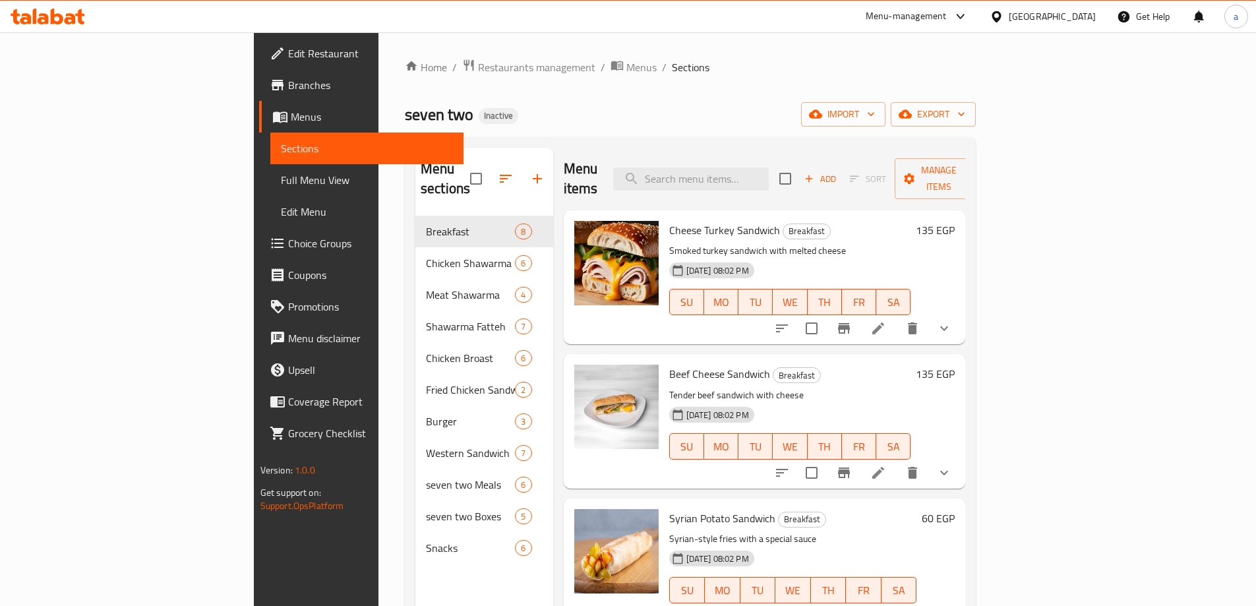
click at [288, 93] on span "Branches" at bounding box center [370, 85] width 165 height 16
